Goal: Communication & Community: Answer question/provide support

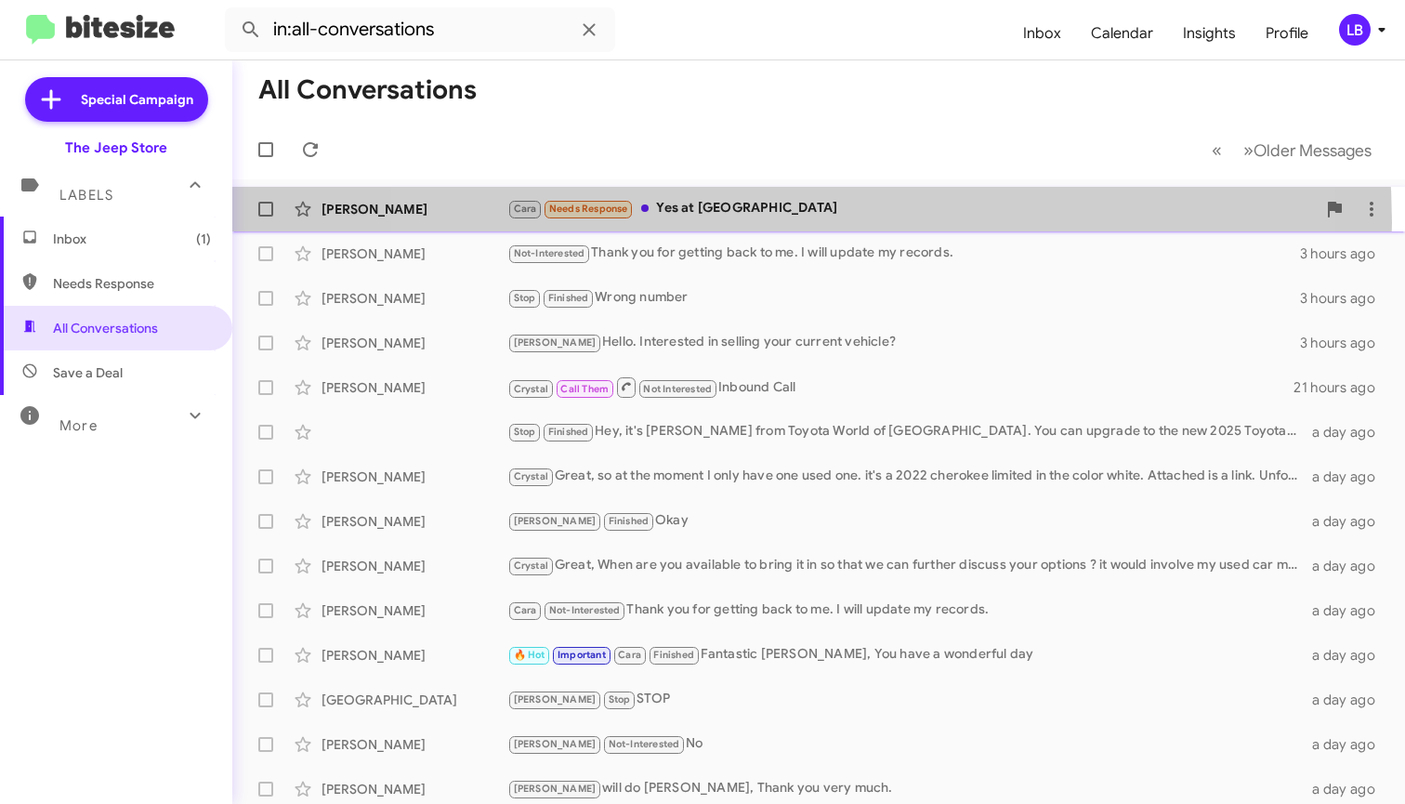
click at [773, 222] on div "Cliff Moore Cara Needs Response Yes at Seaview 5 minutes ago" at bounding box center [818, 208] width 1143 height 37
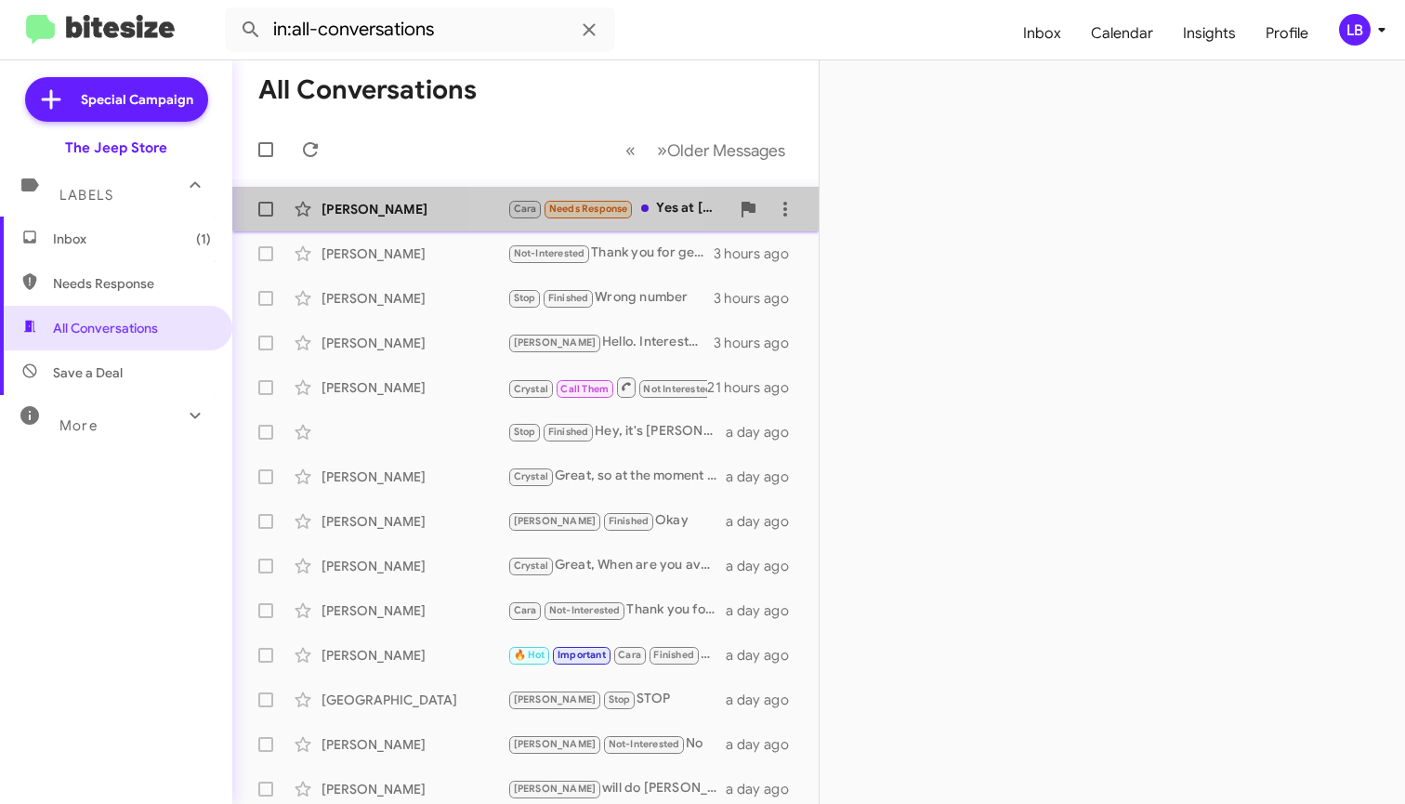
click at [567, 207] on span "Needs Response" at bounding box center [588, 209] width 79 height 12
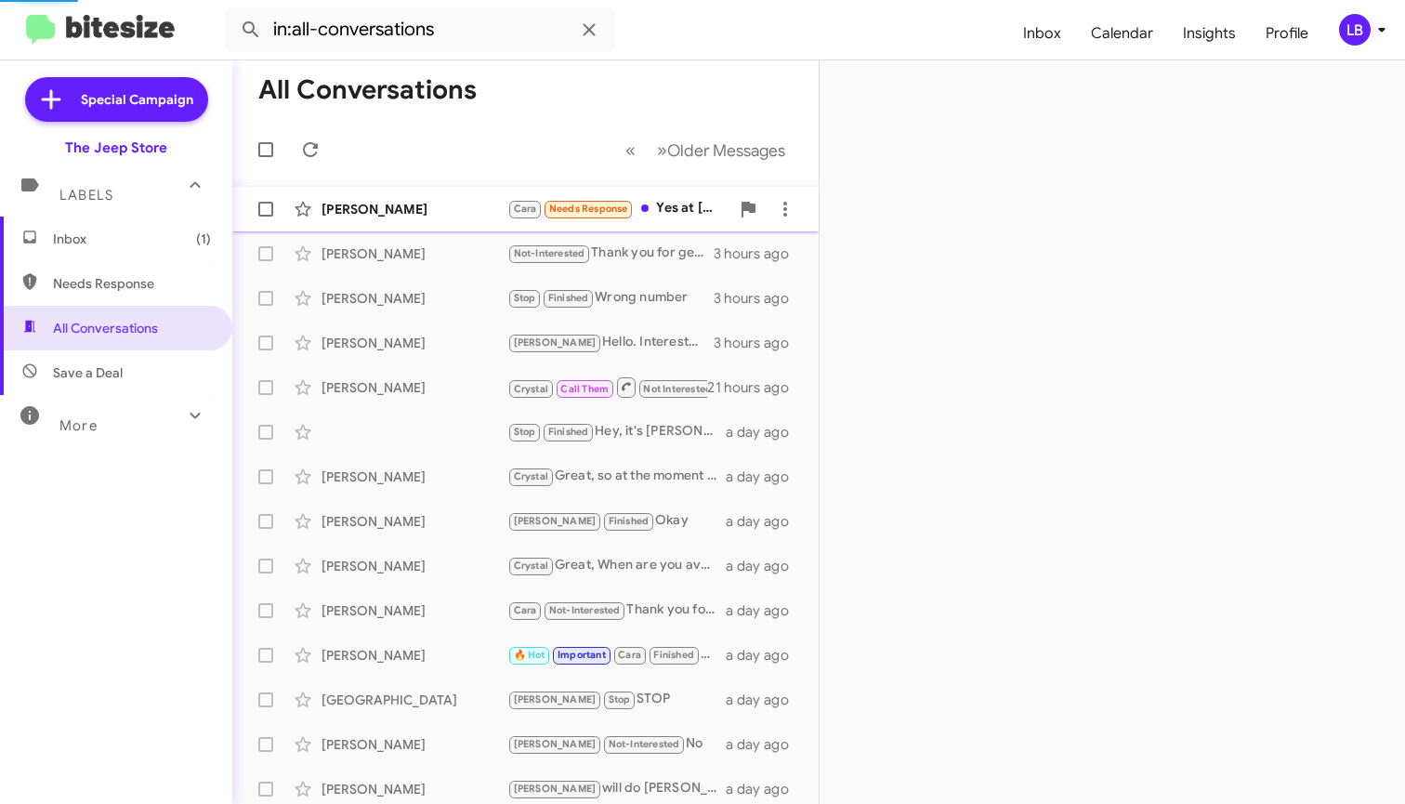
click at [566, 206] on span "Needs Response" at bounding box center [588, 209] width 79 height 12
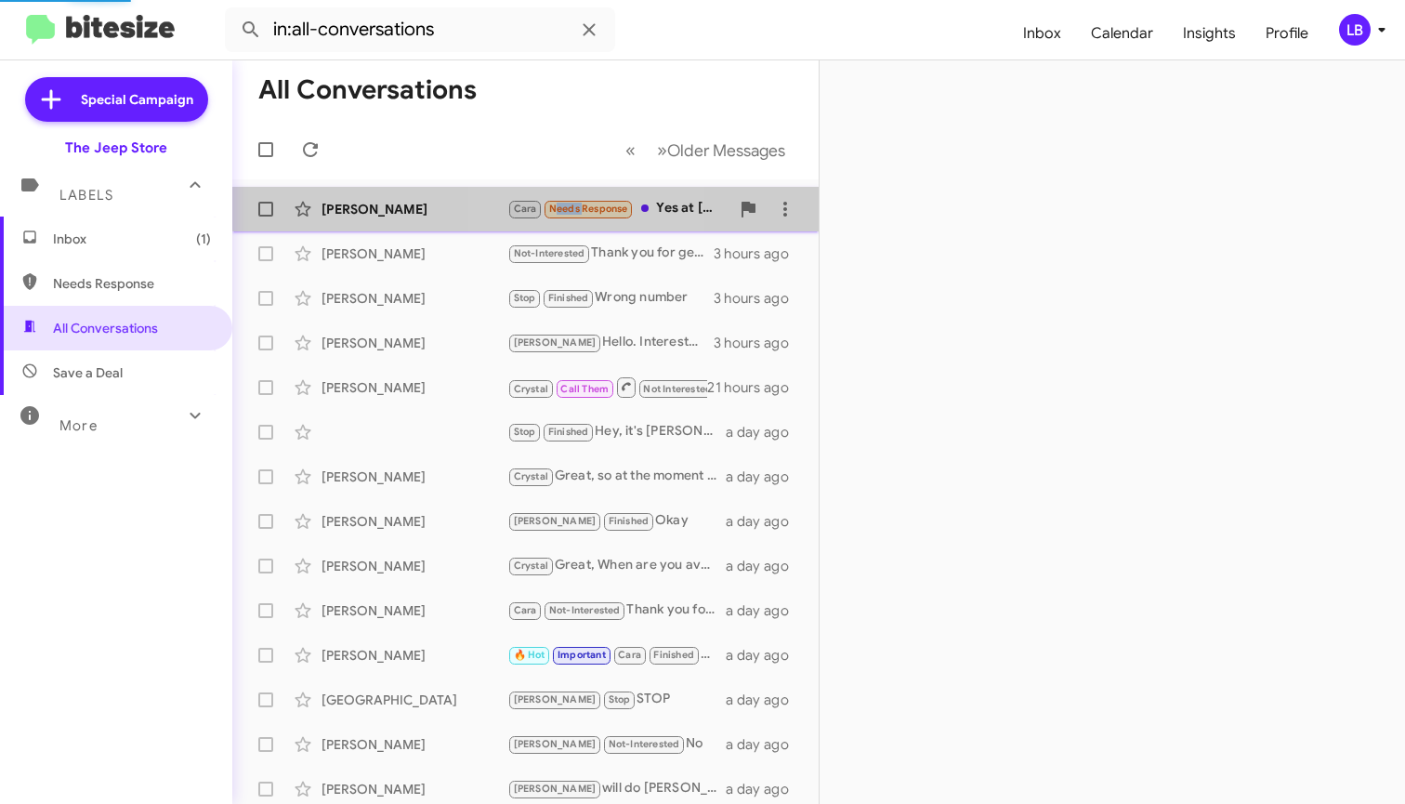
click at [566, 206] on span "Needs Response" at bounding box center [588, 209] width 79 height 12
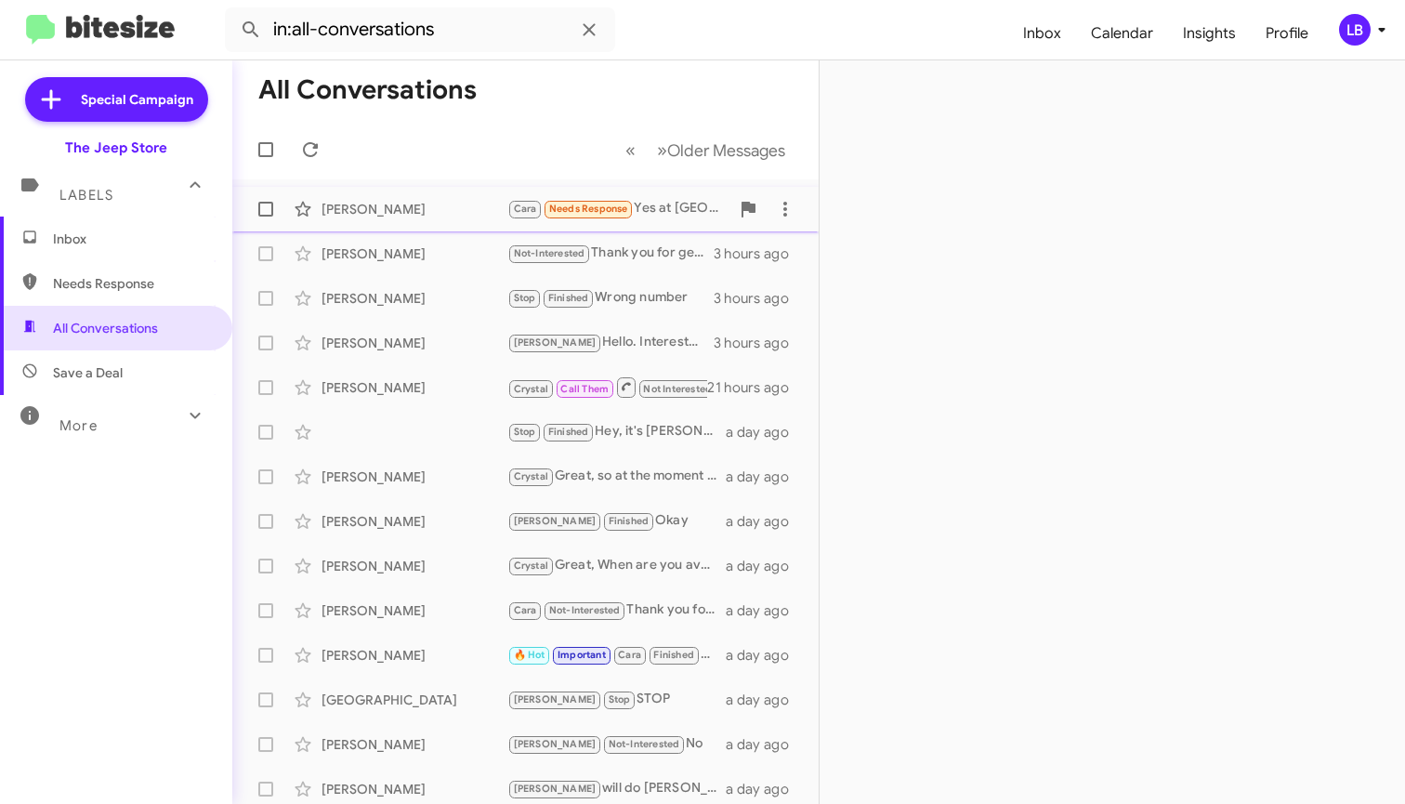
click at [493, 207] on div "[PERSON_NAME]" at bounding box center [414, 209] width 186 height 19
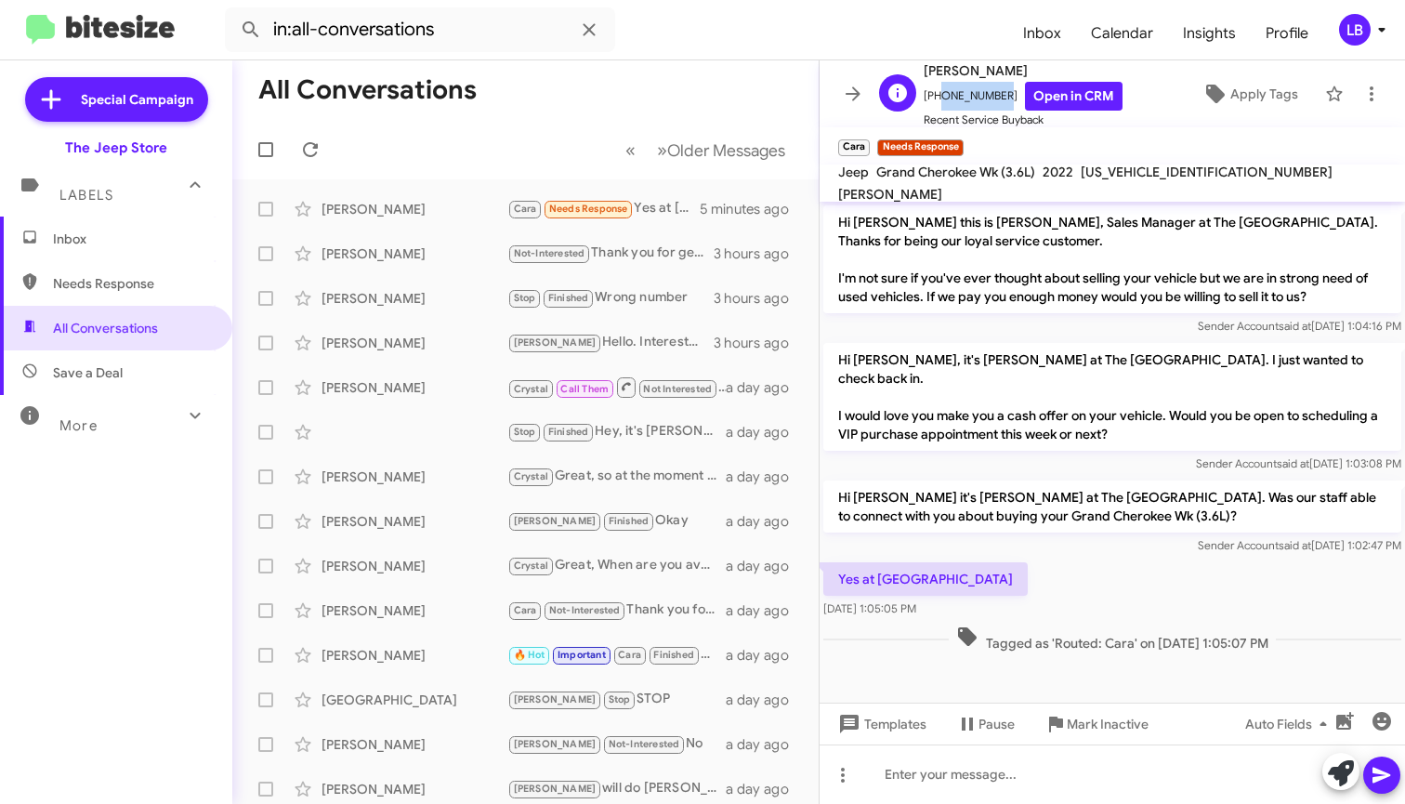
drag, startPoint x: 991, startPoint y: 97, endPoint x: 935, endPoint y: 103, distance: 57.1
click at [935, 103] on span "[PHONE_NUMBER] Open in CRM" at bounding box center [1023, 96] width 199 height 29
copy span "9735571021"
click at [902, 713] on span "Templates" at bounding box center [880, 723] width 92 height 33
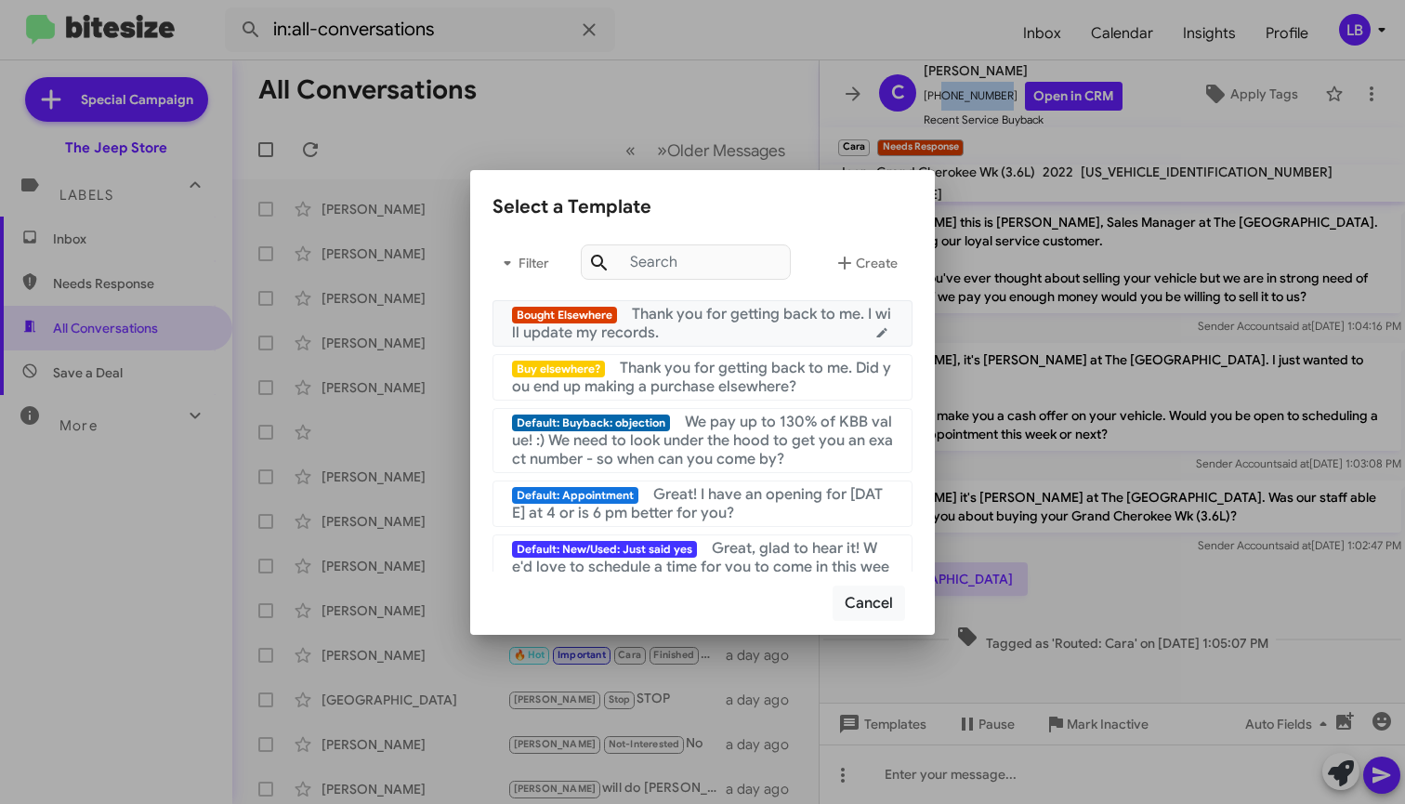
click at [664, 322] on span "Thank you for getting back to me. I will update my records." at bounding box center [701, 323] width 379 height 37
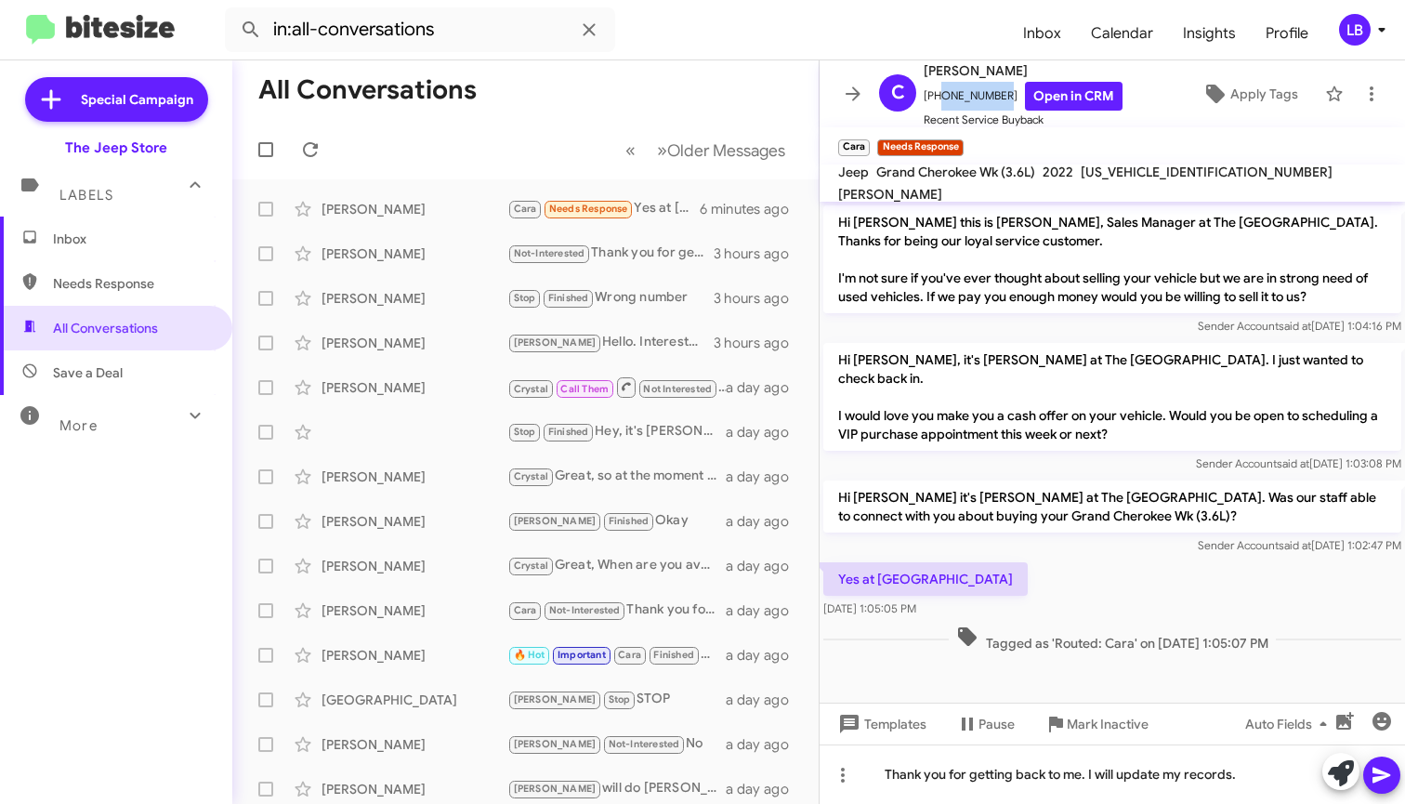
click at [1385, 787] on span at bounding box center [1381, 774] width 22 height 37
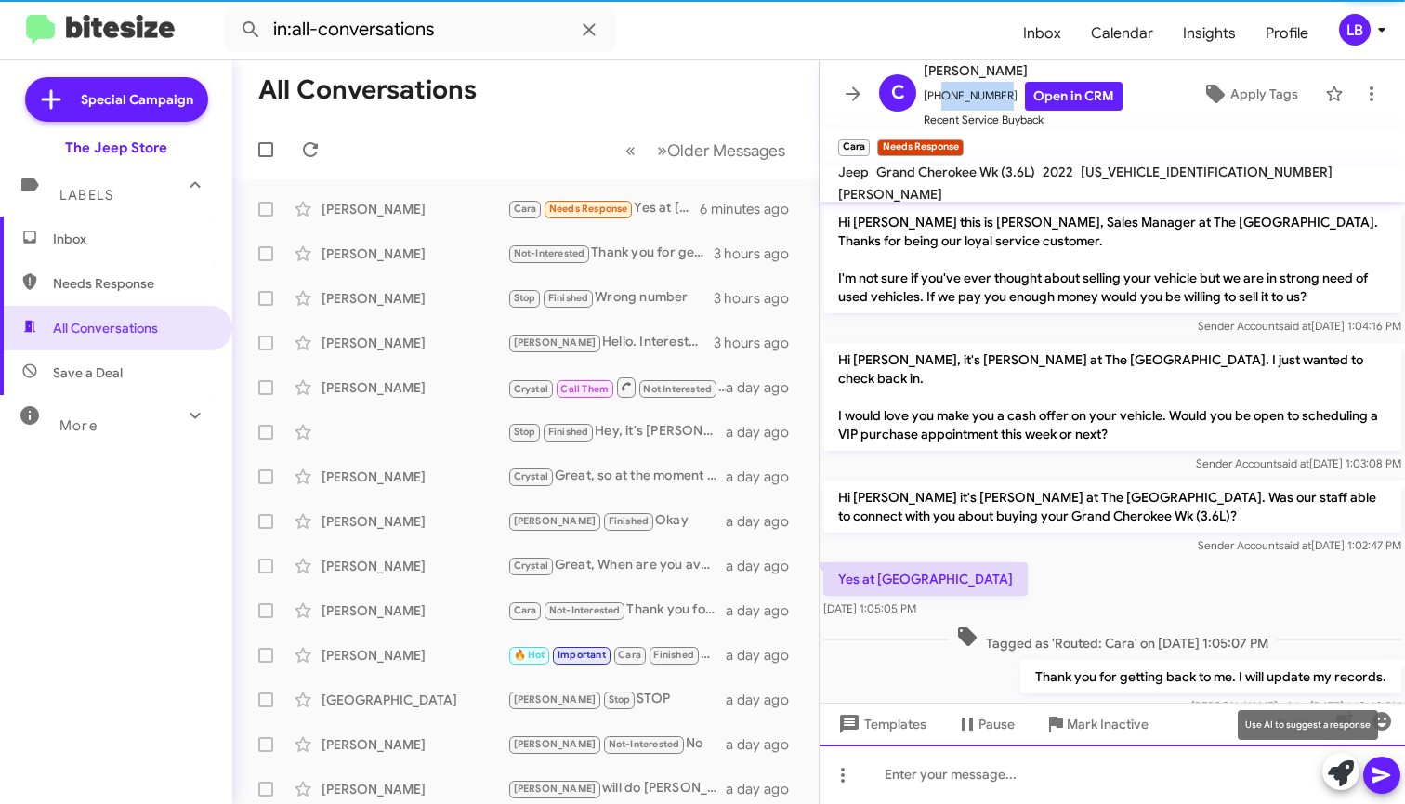
scroll to position [26, 0]
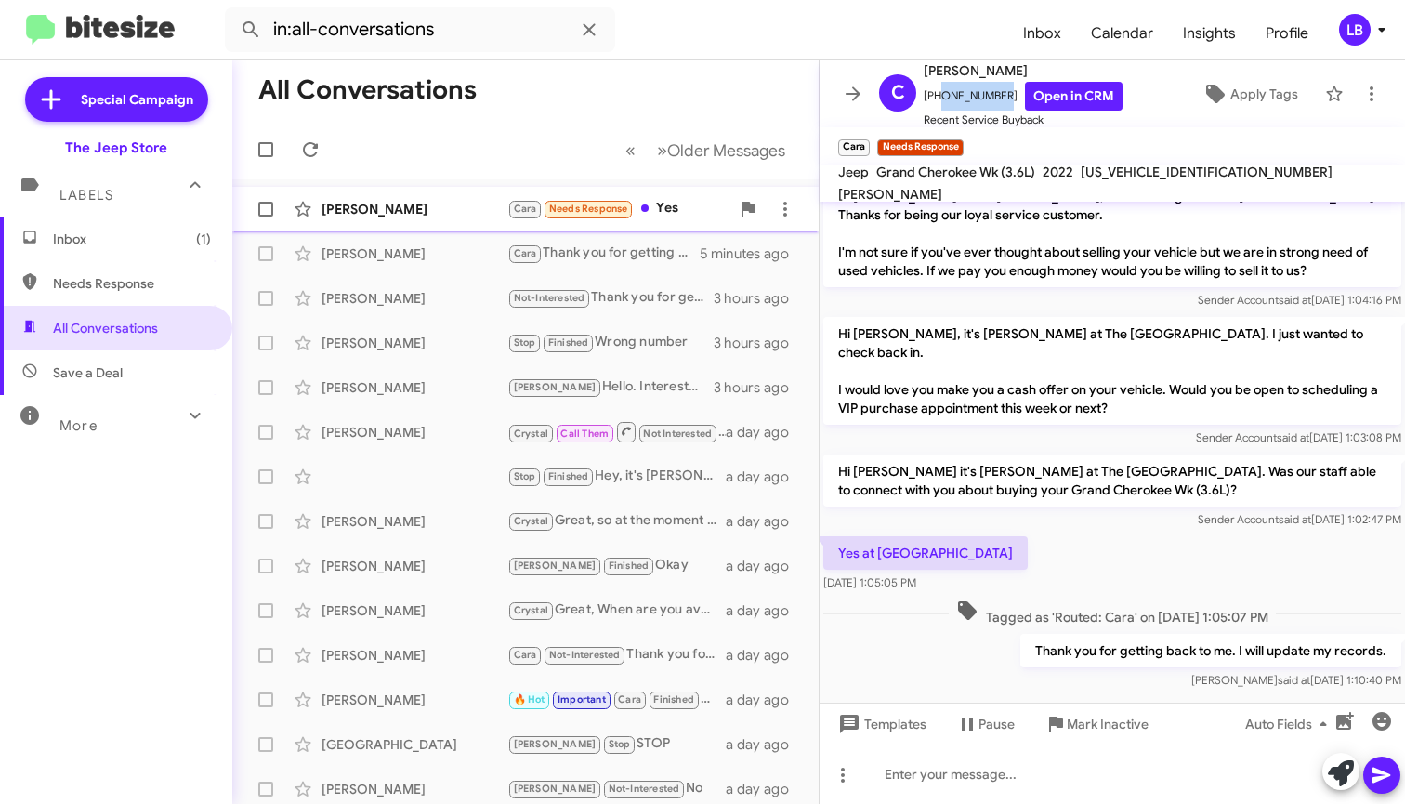
click at [404, 198] on div "[PERSON_NAME] [PERSON_NAME] Needs Response Yes a minute ago" at bounding box center [525, 208] width 557 height 37
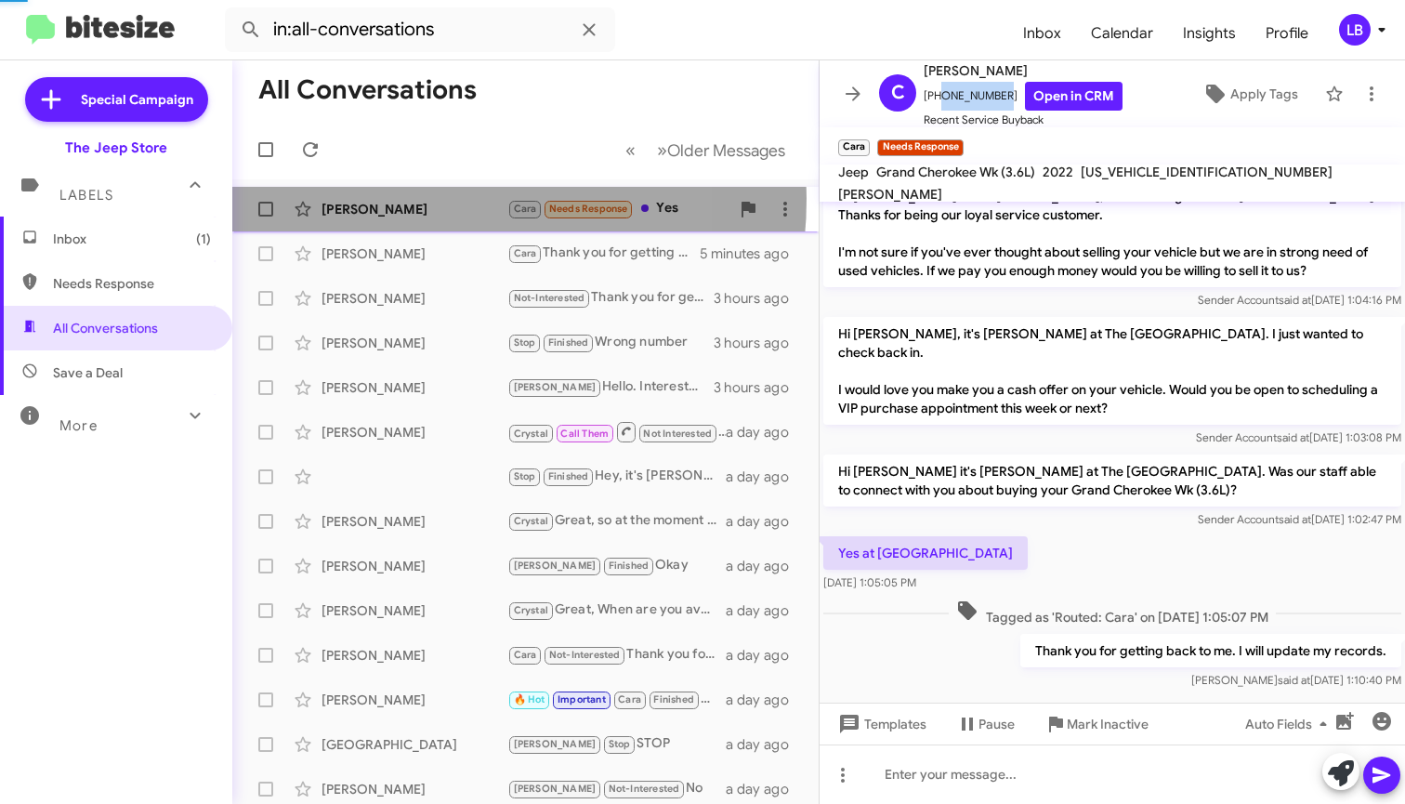
click at [404, 197] on div "[PERSON_NAME] [PERSON_NAME] Needs Response Yes a minute ago" at bounding box center [525, 208] width 557 height 37
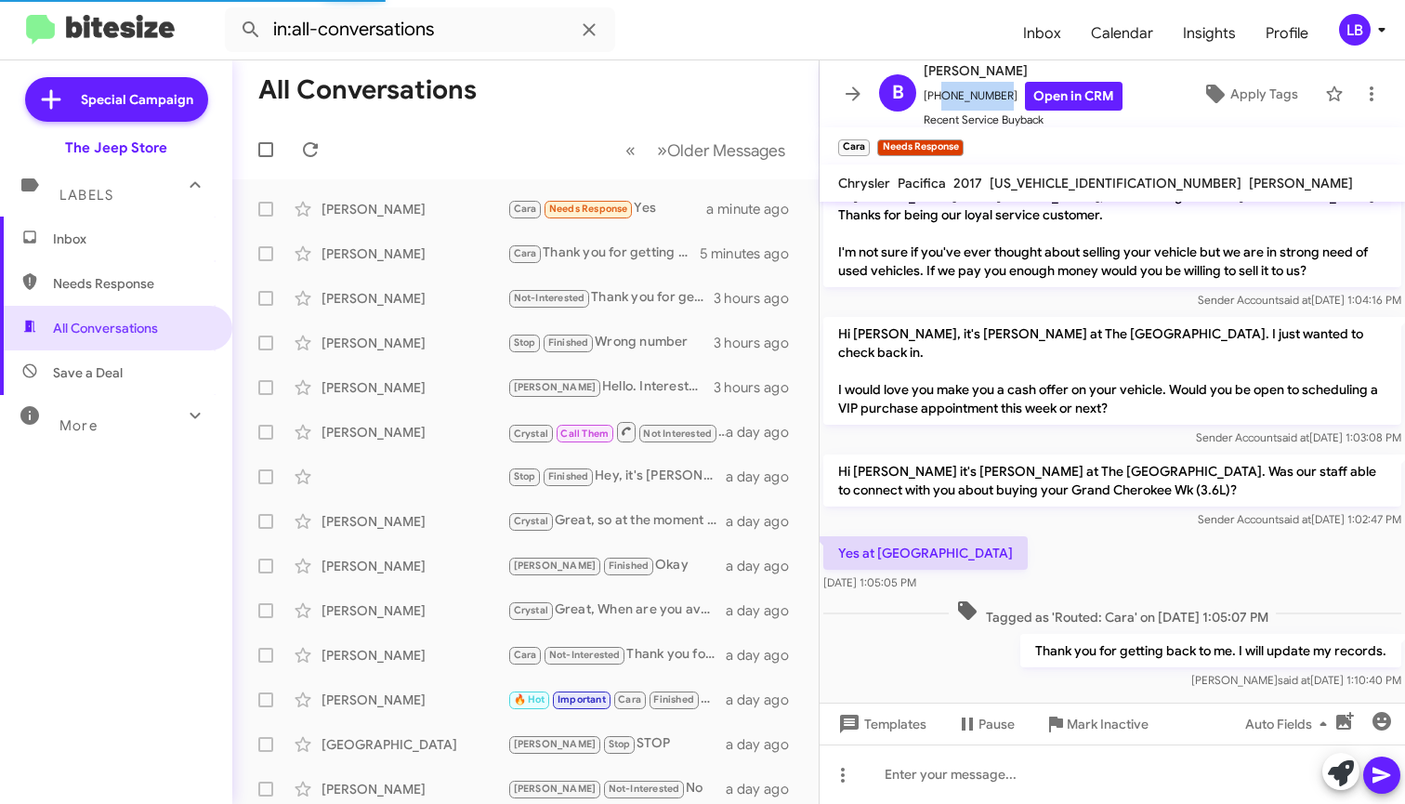
scroll to position [119, 0]
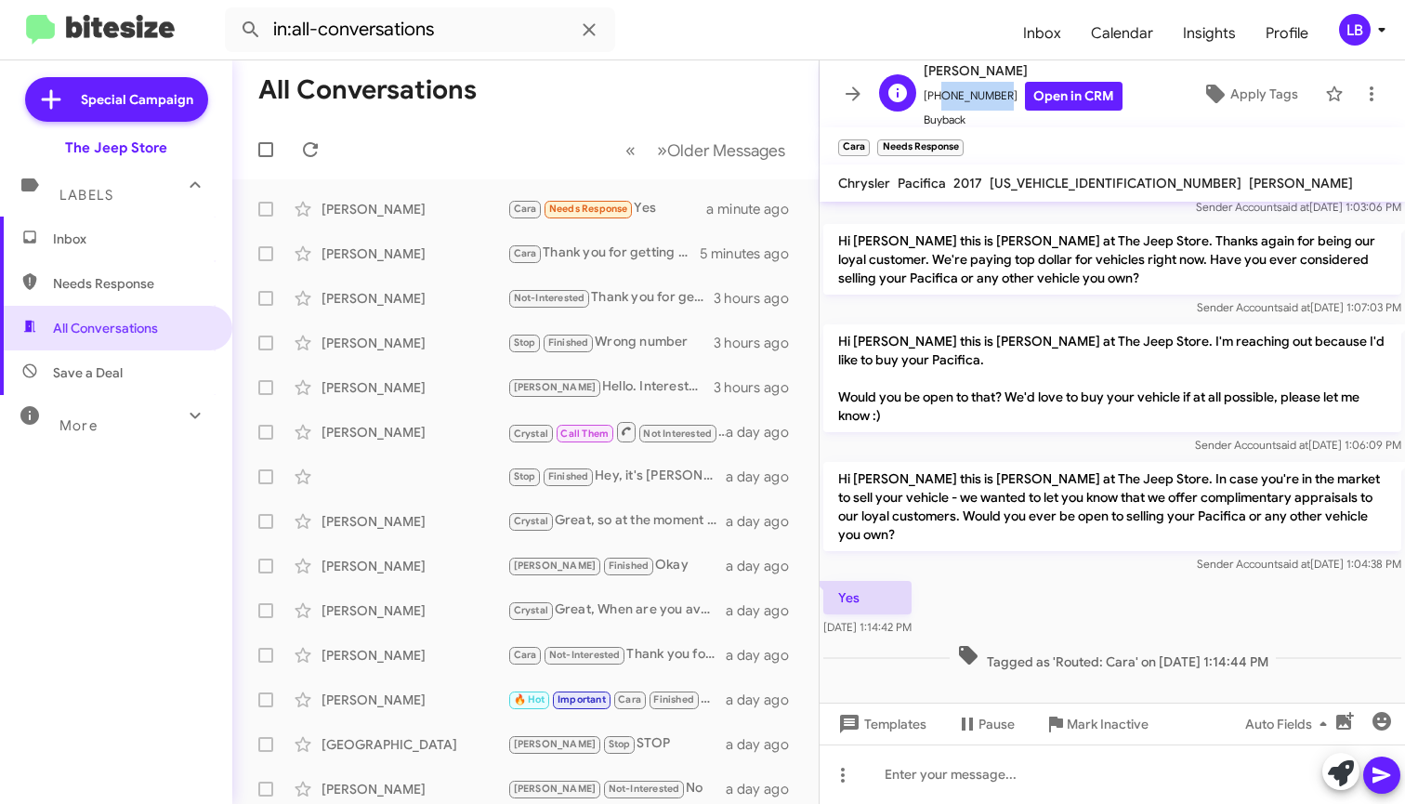
drag, startPoint x: 995, startPoint y: 92, endPoint x: 935, endPoint y: 98, distance: 60.7
click at [935, 98] on span "[PHONE_NUMBER] Open in CRM" at bounding box center [1023, 96] width 199 height 29
copy span "7329394990"
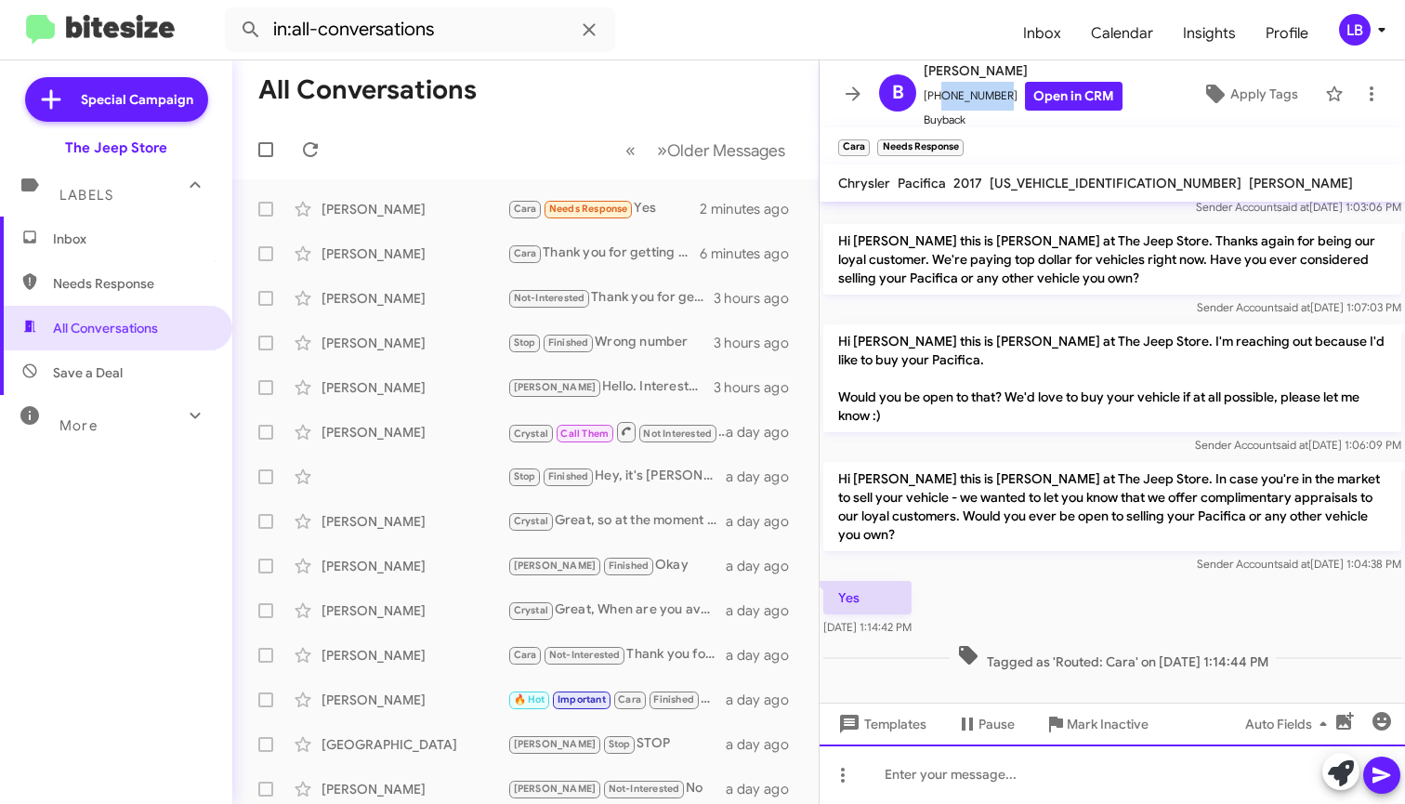
click at [1070, 766] on div at bounding box center [1112, 773] width 585 height 59
click at [1051, 792] on div at bounding box center [1112, 773] width 585 height 59
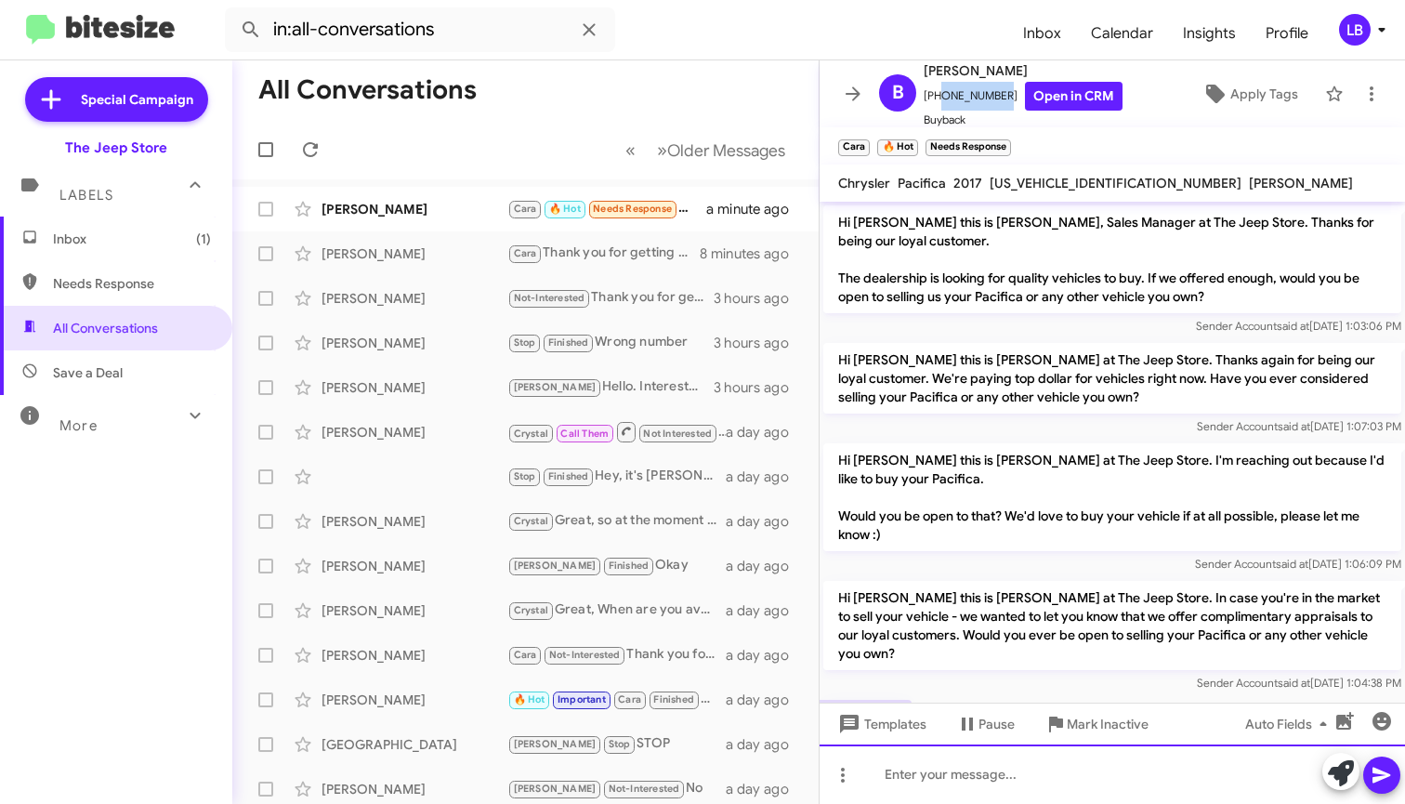
scroll to position [273, 0]
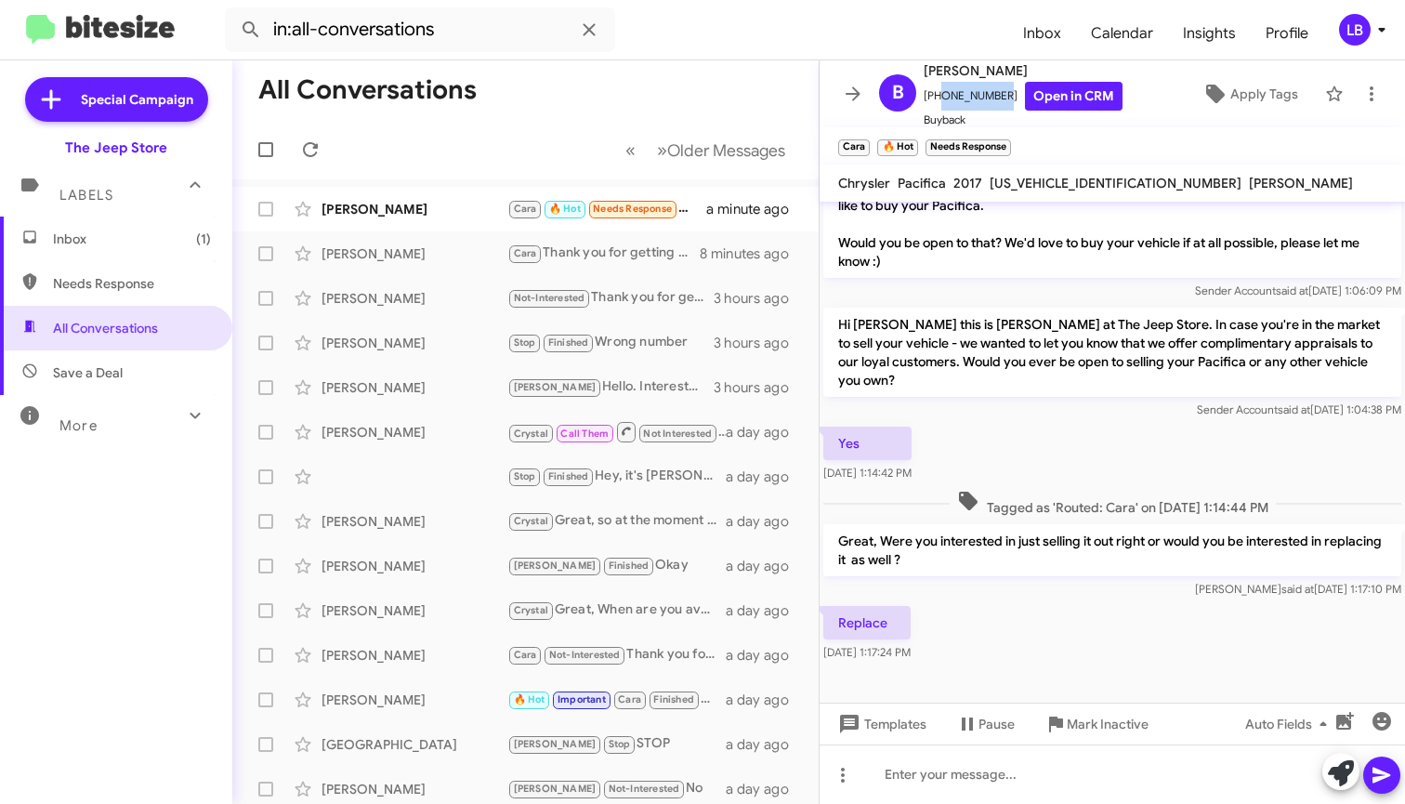
click at [1083, 637] on div "Replace [DATE] 1:17:24 PM" at bounding box center [1112, 633] width 585 height 63
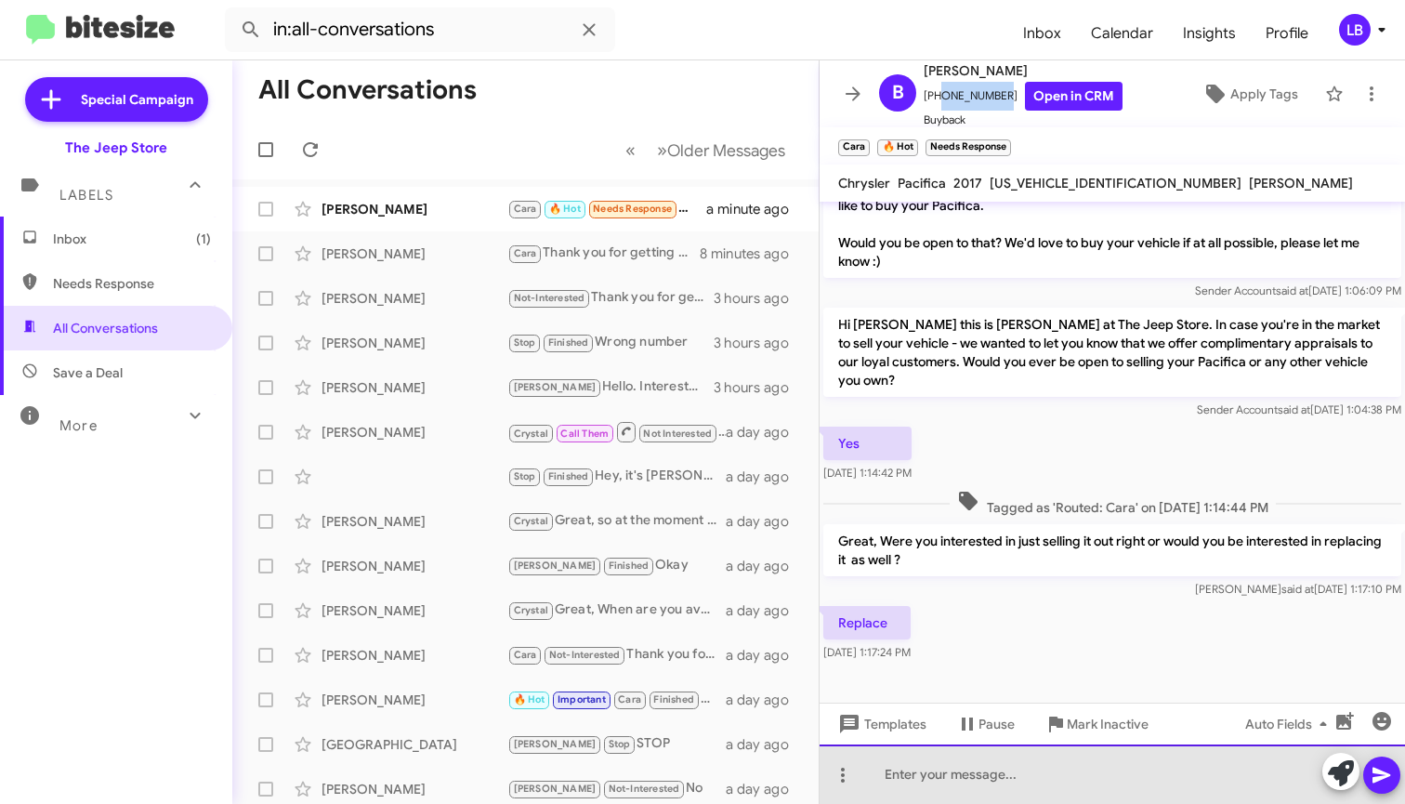
drag, startPoint x: 1081, startPoint y: 797, endPoint x: 1084, endPoint y: 782, distance: 15.3
click at [1082, 794] on div at bounding box center [1112, 773] width 585 height 59
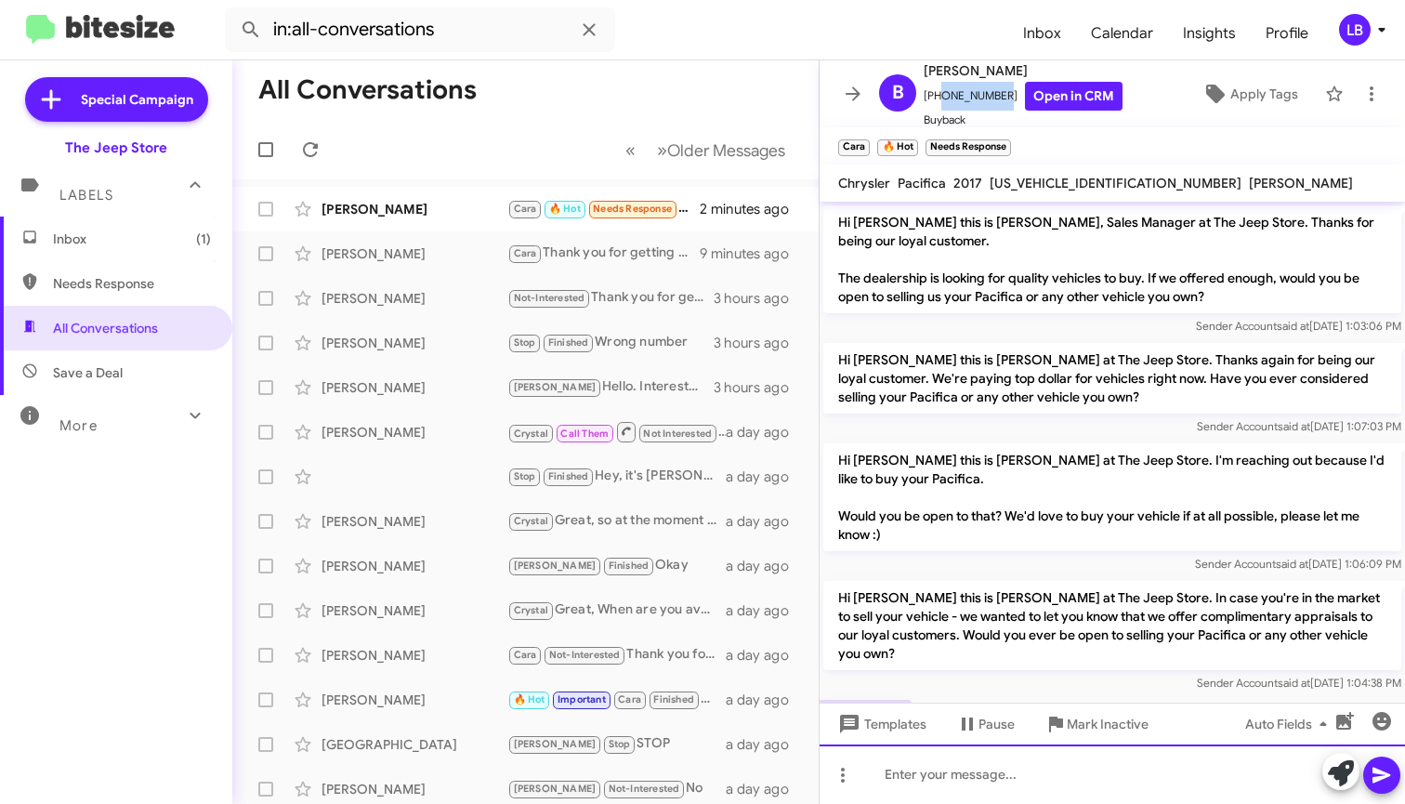
scroll to position [341, 0]
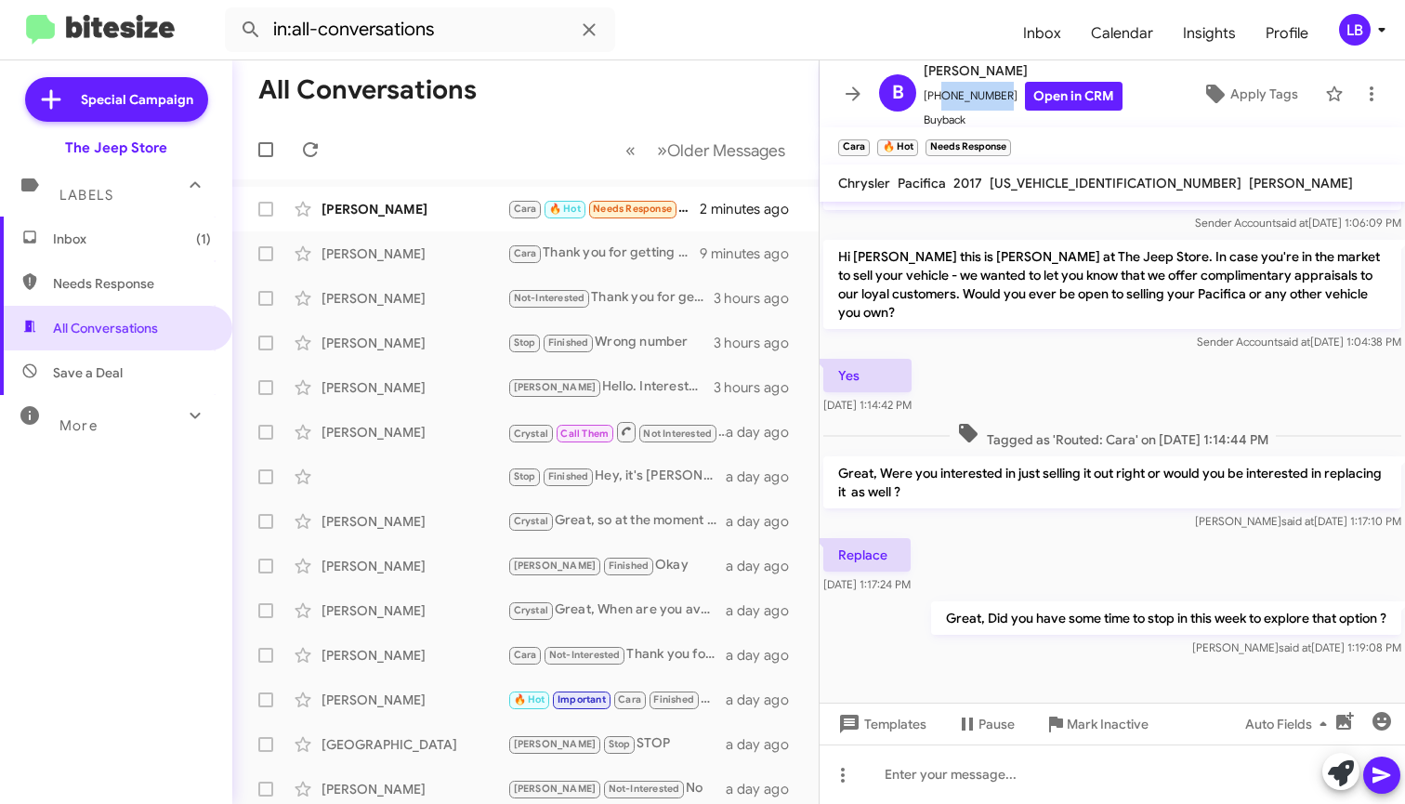
click at [1129, 380] on div "Yes [DATE] 1:14:42 PM" at bounding box center [1112, 386] width 585 height 63
click at [555, 137] on mat-toolbar-row "« Previous » Next Older Messages" at bounding box center [525, 149] width 586 height 59
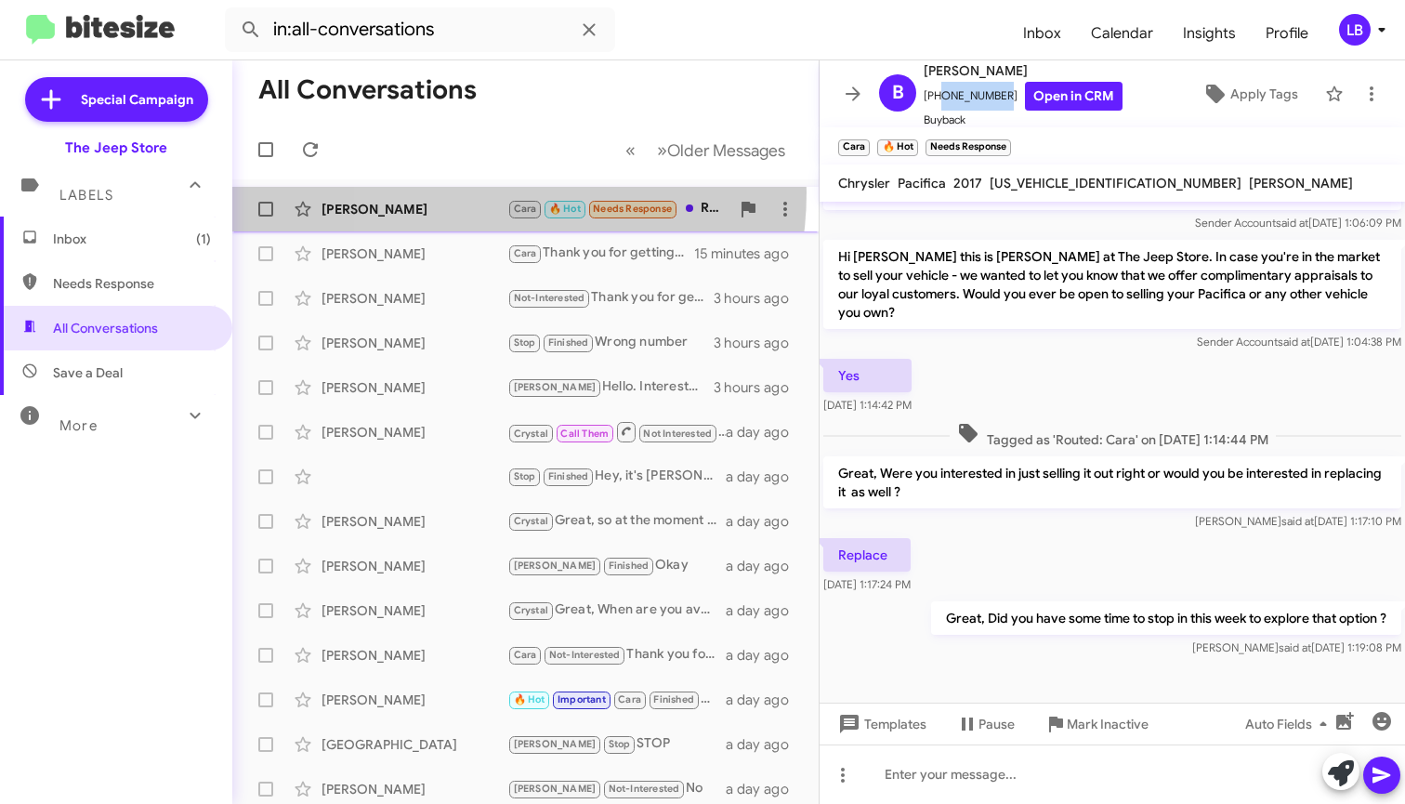
click at [462, 192] on div "[PERSON_NAME] [PERSON_NAME] 🔥 Hot Needs Response Replace 8 minutes ago" at bounding box center [525, 208] width 557 height 37
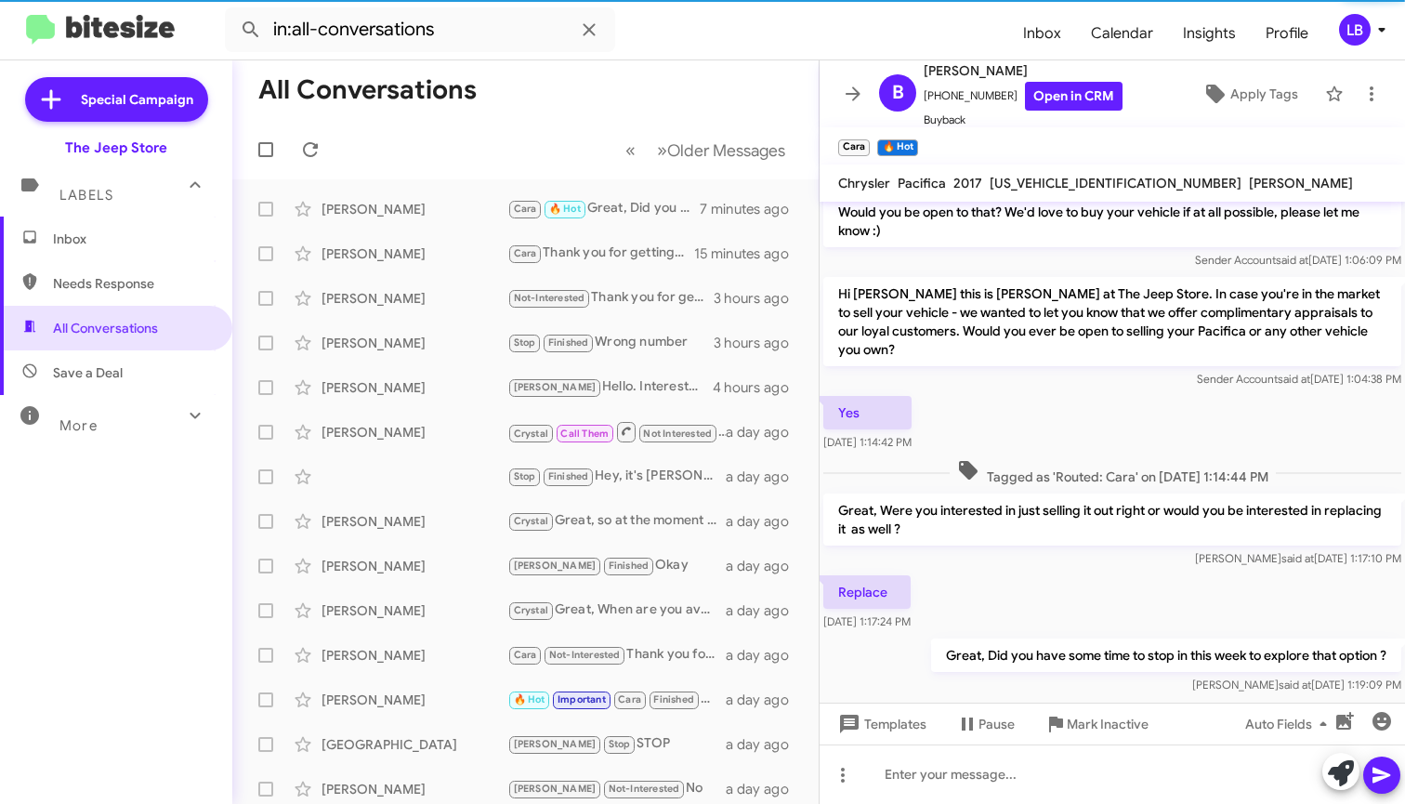
scroll to position [341, 0]
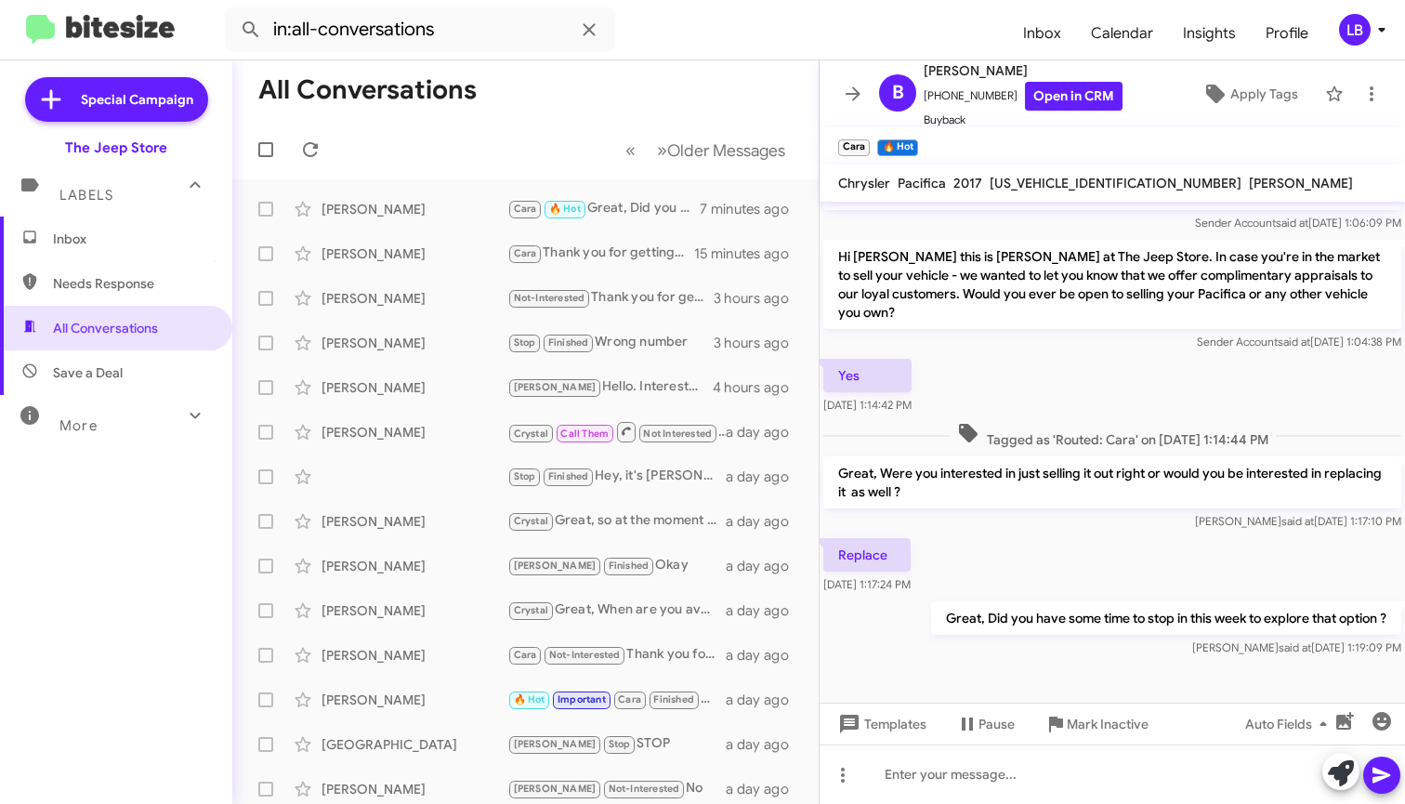
click at [1152, 386] on div "Yes [DATE] 1:14:42 PM" at bounding box center [1112, 386] width 585 height 63
click at [712, 115] on mat-toolbar-row "All Conversations" at bounding box center [525, 89] width 586 height 59
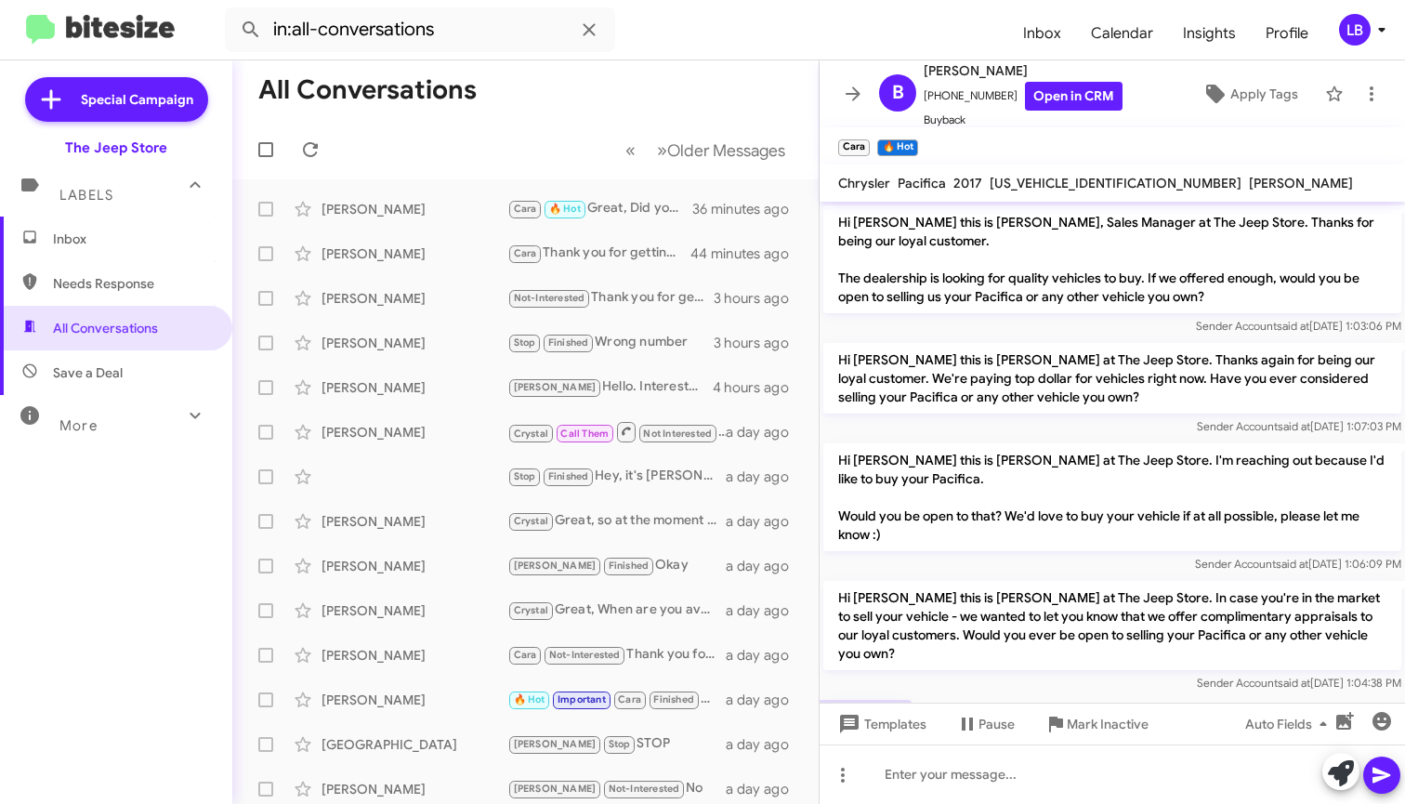
click at [597, 69] on mat-toolbar-row "All Conversations" at bounding box center [525, 89] width 586 height 59
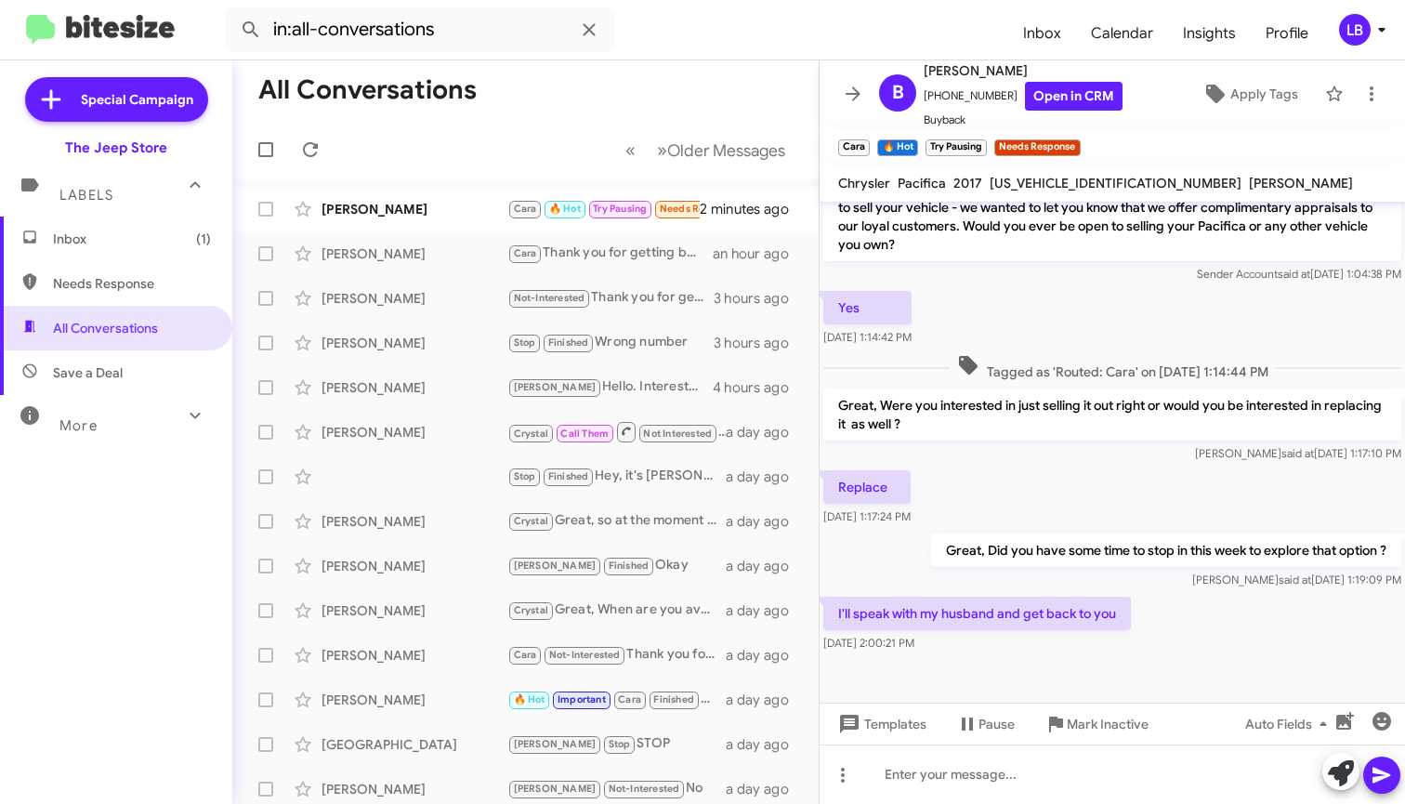
click at [1029, 484] on div "Replace [DATE] 1:17:24 PM" at bounding box center [1112, 497] width 585 height 63
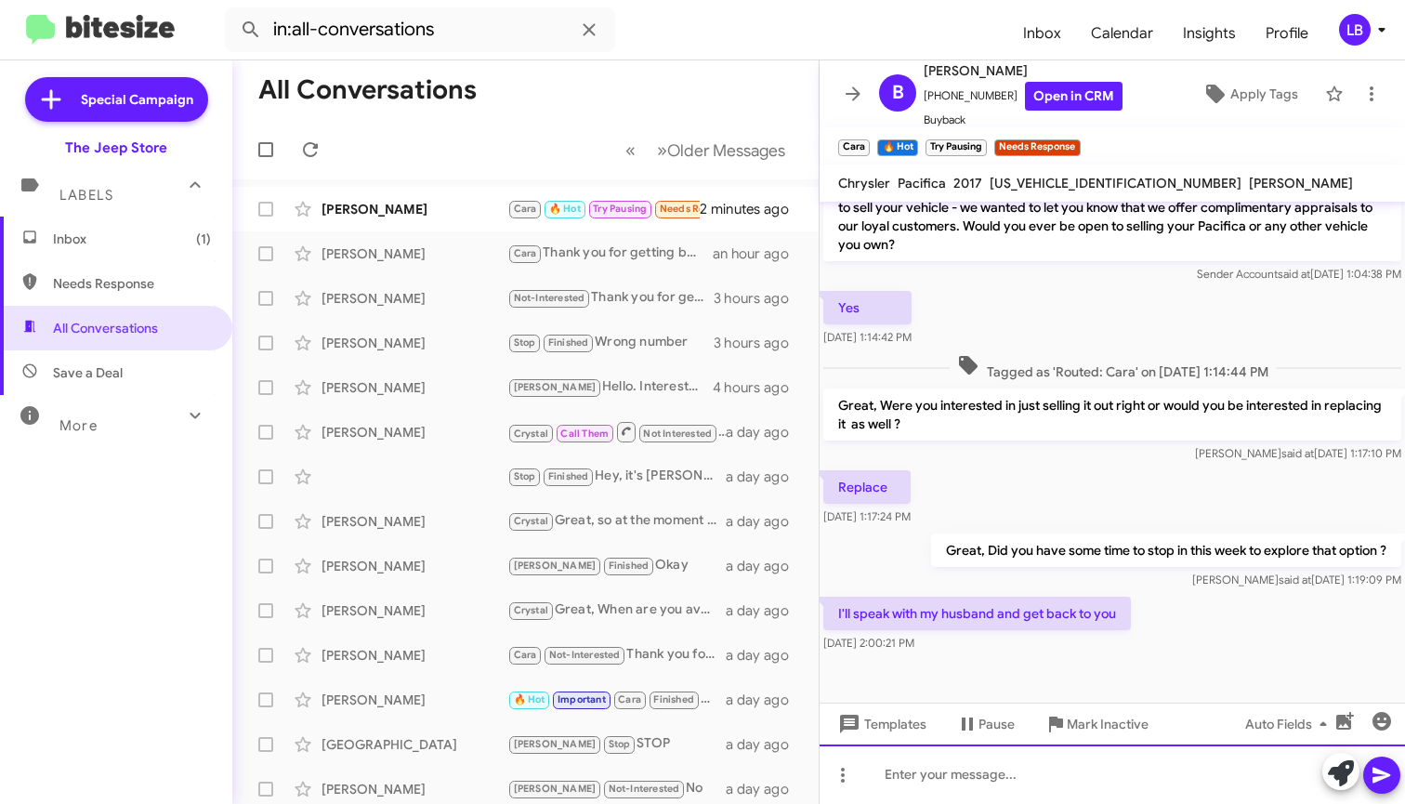
click at [1063, 754] on div at bounding box center [1112, 773] width 585 height 59
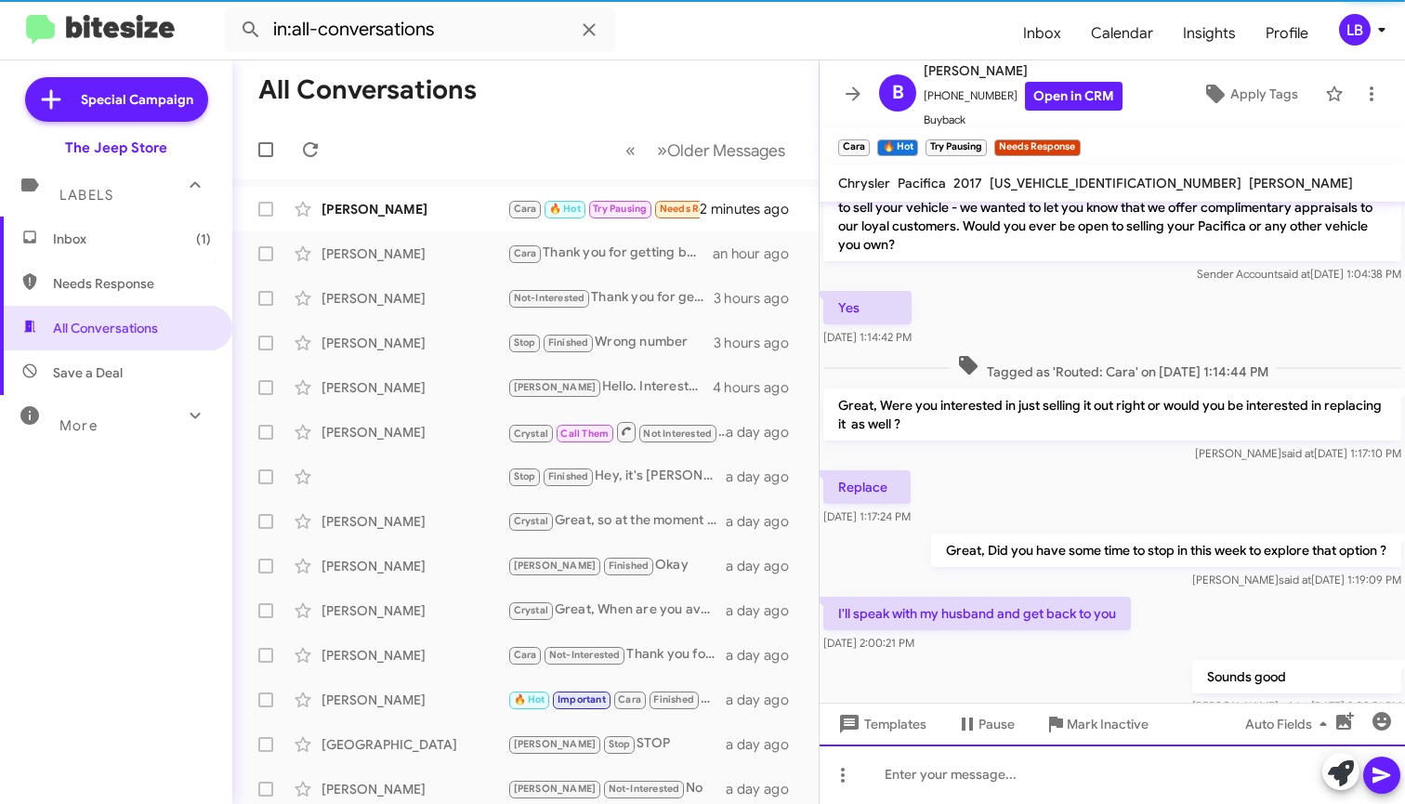
scroll to position [0, 0]
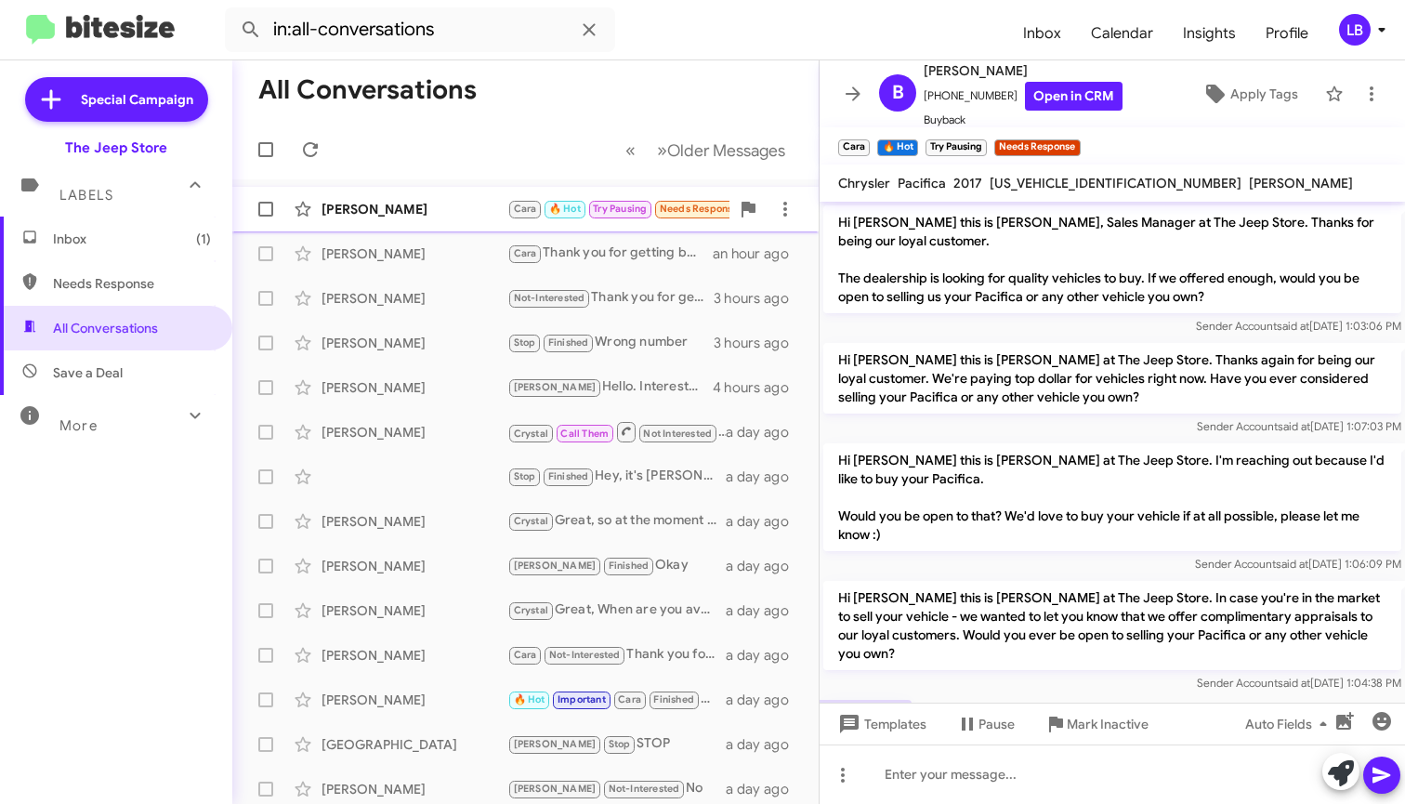
click at [446, 200] on div "[PERSON_NAME]" at bounding box center [414, 209] width 186 height 19
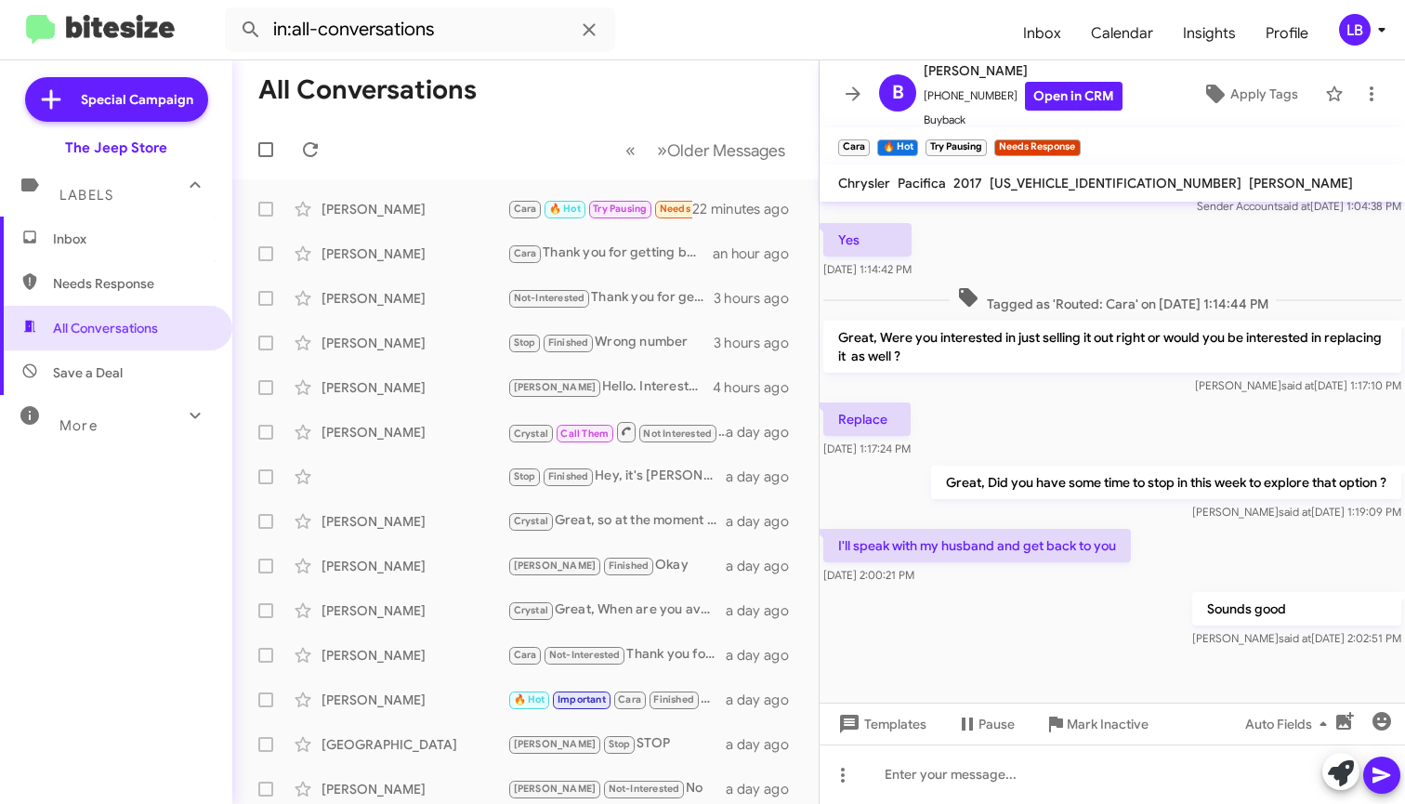
click at [1059, 389] on div "Luis said at Aug 21, 2025, 1:17:10 PM" at bounding box center [1112, 385] width 578 height 19
click at [1172, 269] on div "Yes [DATE] 1:14:42 PM" at bounding box center [1112, 250] width 585 height 63
click at [413, 202] on div "[PERSON_NAME]" at bounding box center [414, 209] width 186 height 19
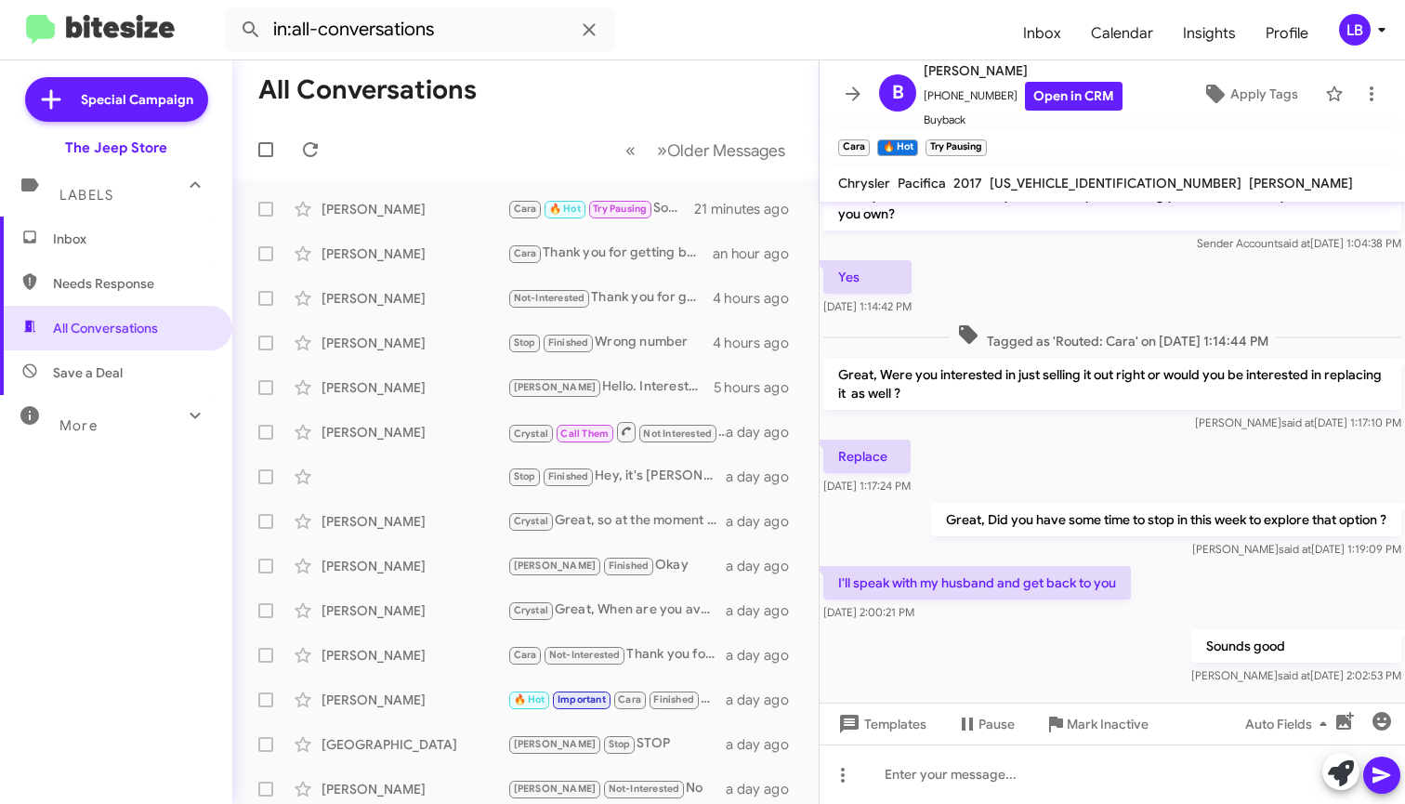
scroll to position [477, 0]
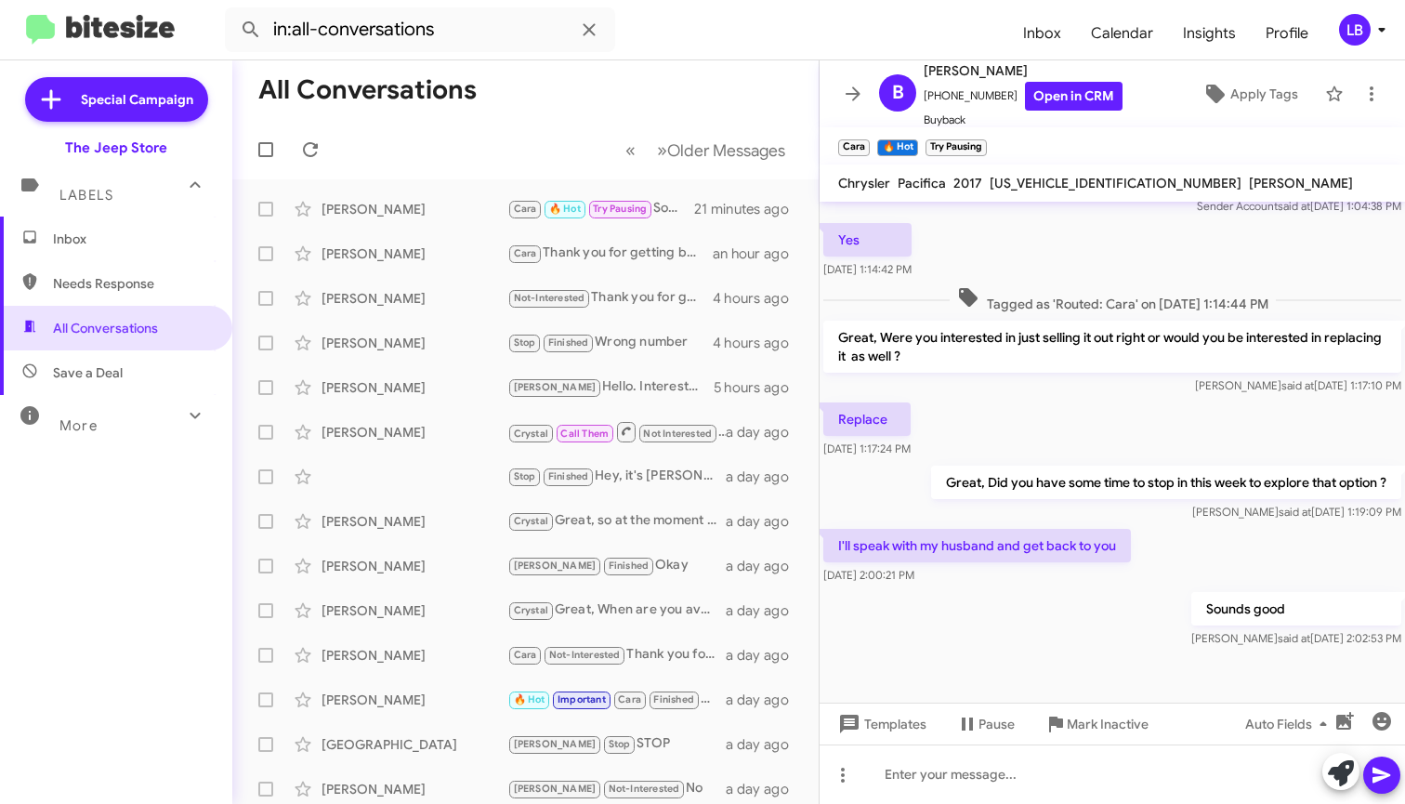
click at [1062, 280] on div "Yes [DATE] 1:14:42 PM" at bounding box center [1112, 250] width 585 height 63
click at [668, 105] on mat-toolbar-row "All Conversations" at bounding box center [525, 89] width 586 height 59
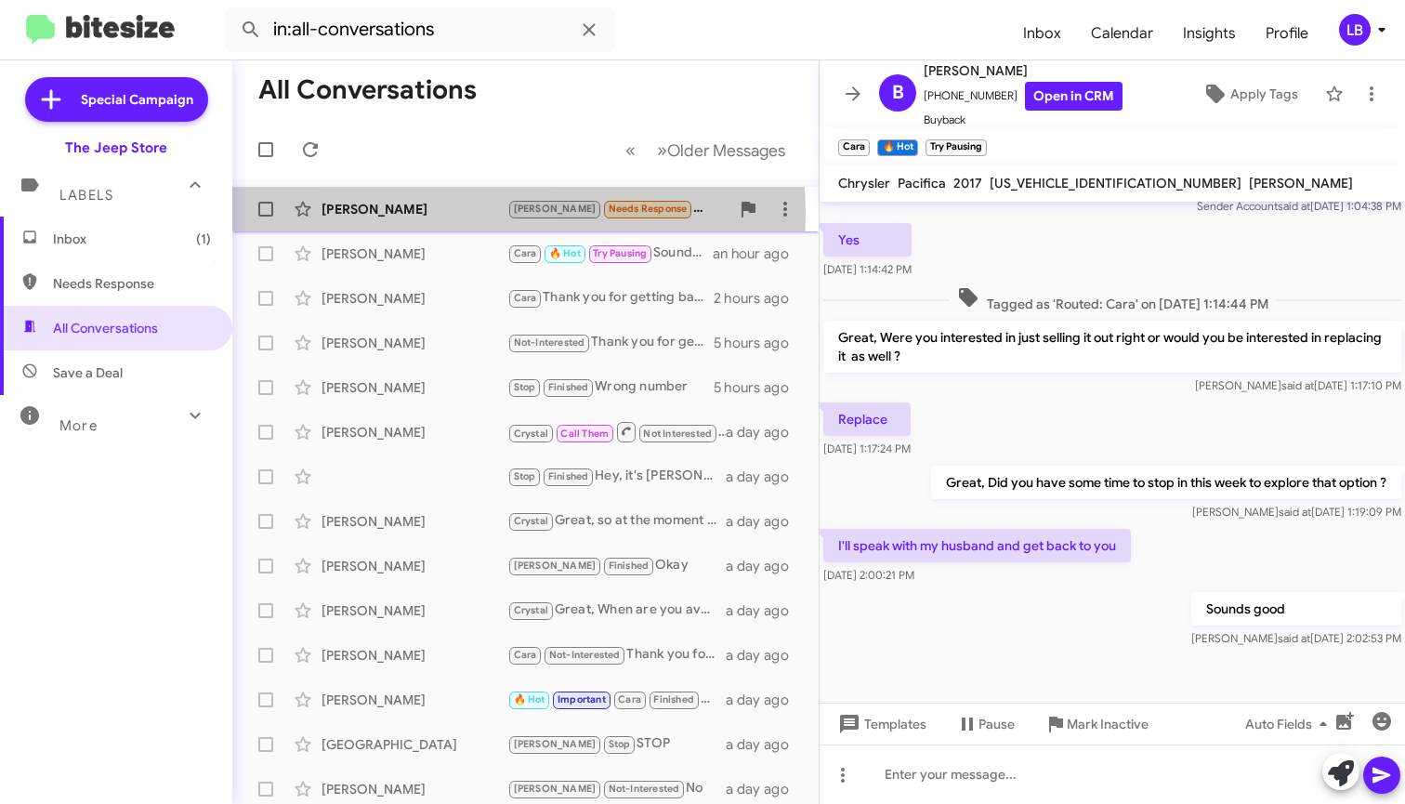
click at [443, 214] on div "[PERSON_NAME]" at bounding box center [414, 209] width 186 height 19
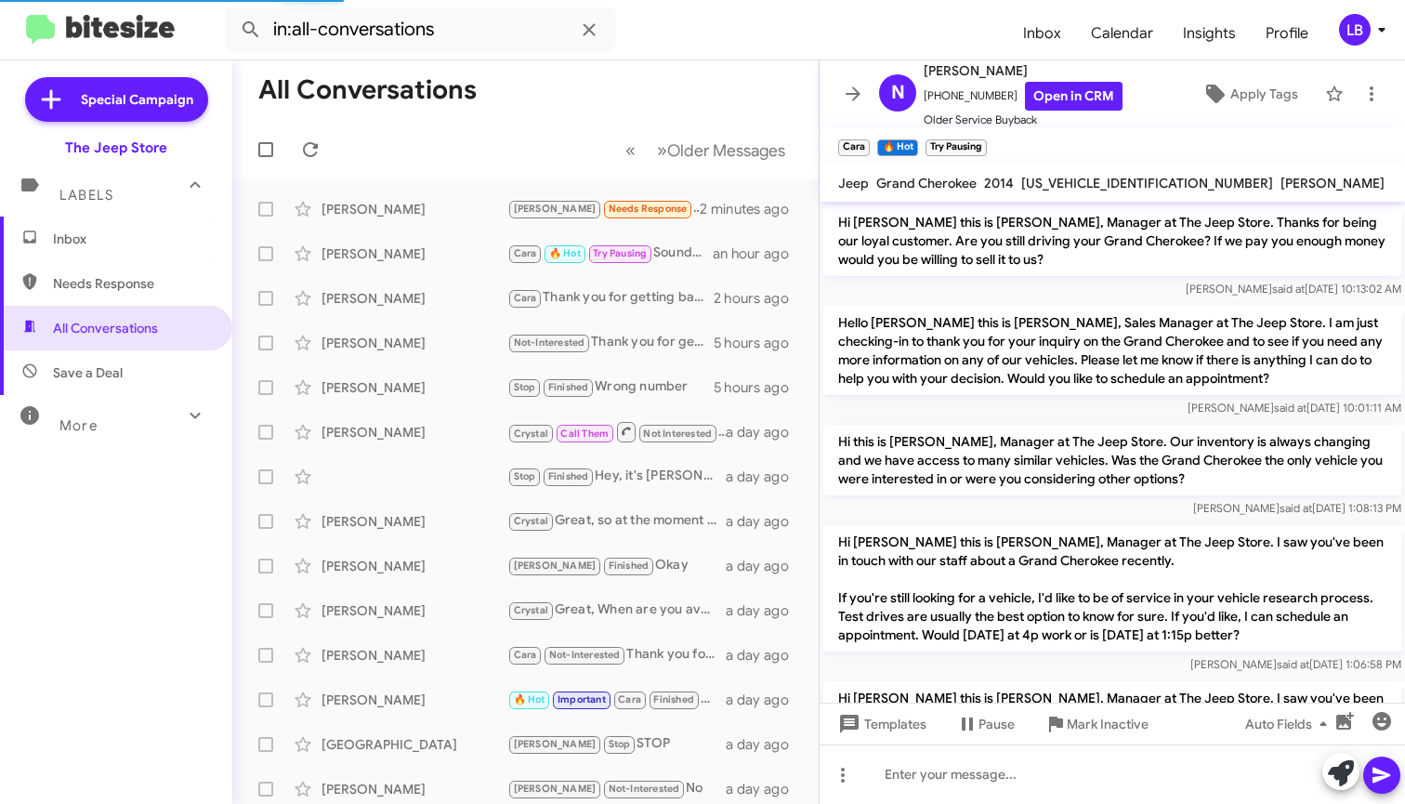
scroll to position [1126, 0]
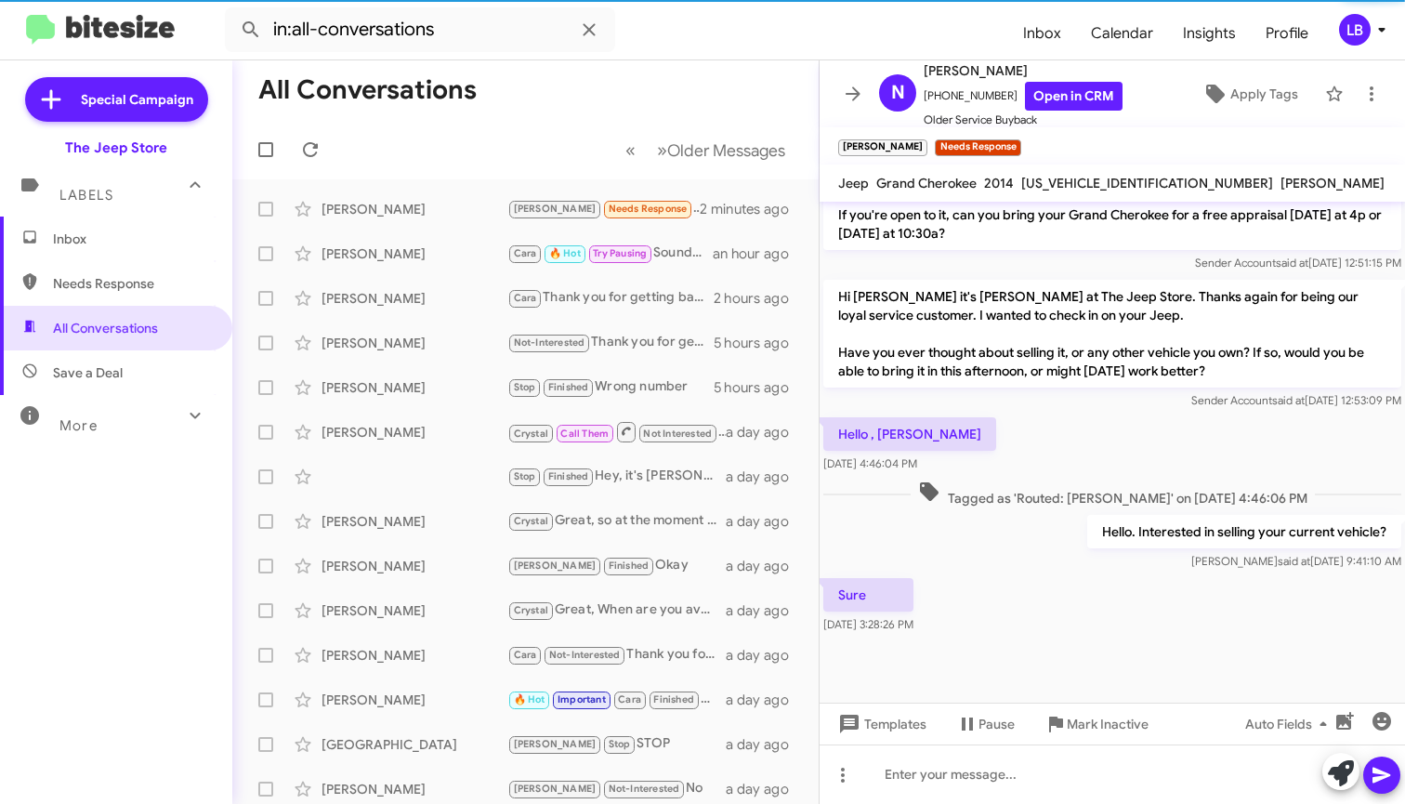
click at [1060, 456] on div "Hello , michael Aug 20, 2025, 4:46:04 PM" at bounding box center [1112, 444] width 585 height 63
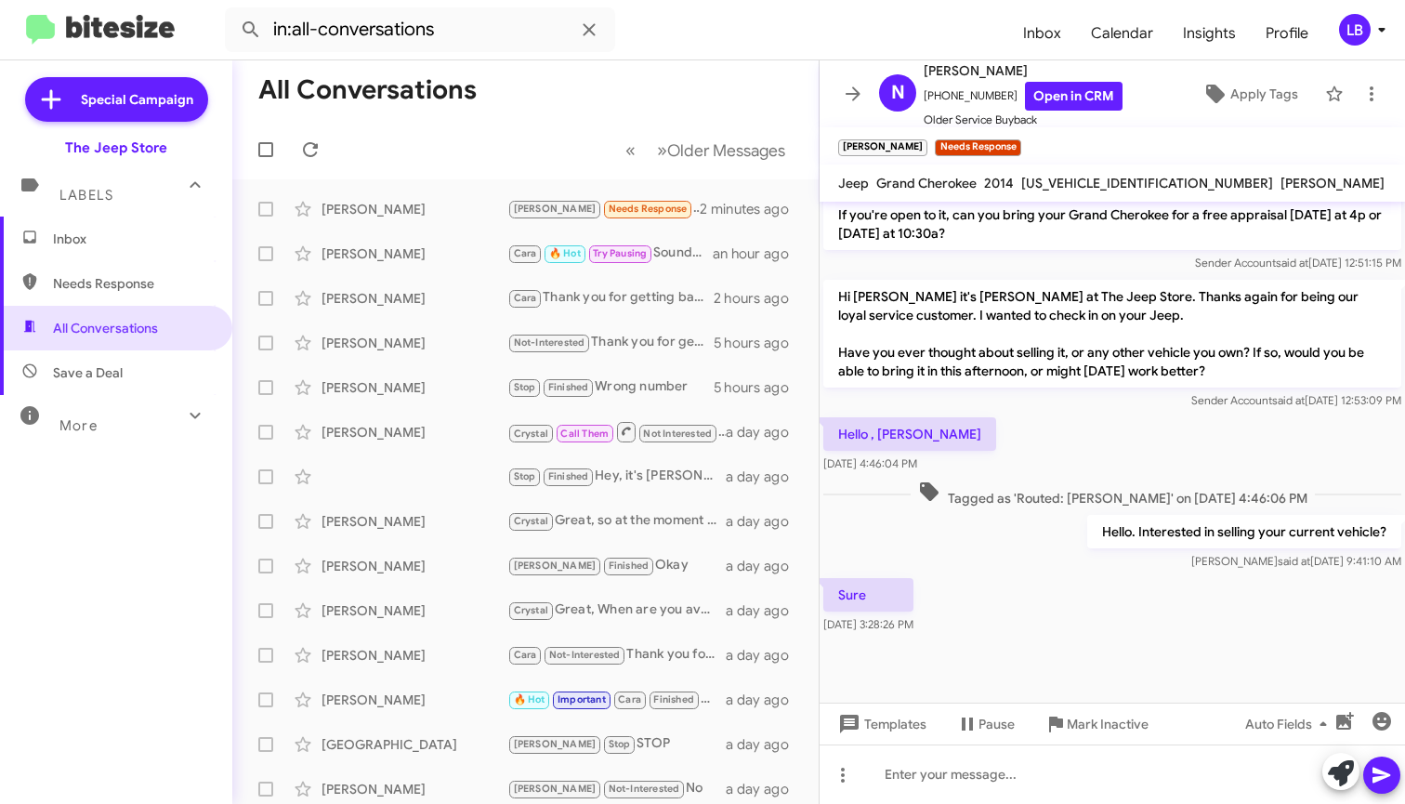
drag, startPoint x: 1056, startPoint y: 437, endPoint x: 1032, endPoint y: 437, distance: 24.2
click at [1053, 439] on div "Hello , michael Aug 20, 2025, 4:46:04 PM" at bounding box center [1112, 444] width 585 height 63
click at [651, 108] on mat-toolbar-row "All Conversations" at bounding box center [525, 89] width 586 height 59
